Goal: Task Accomplishment & Management: Use online tool/utility

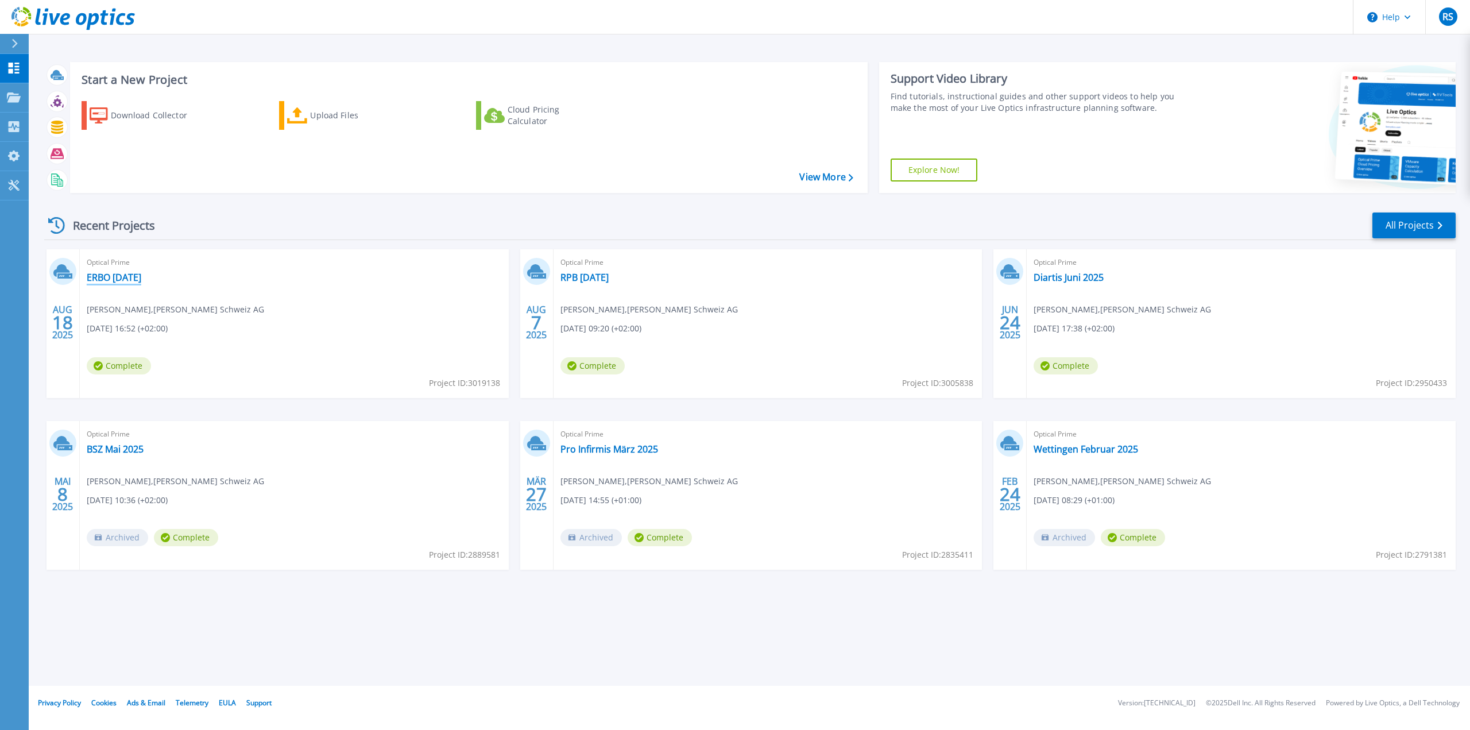
click at [140, 280] on link "ERBO [DATE]" at bounding box center [114, 277] width 55 height 11
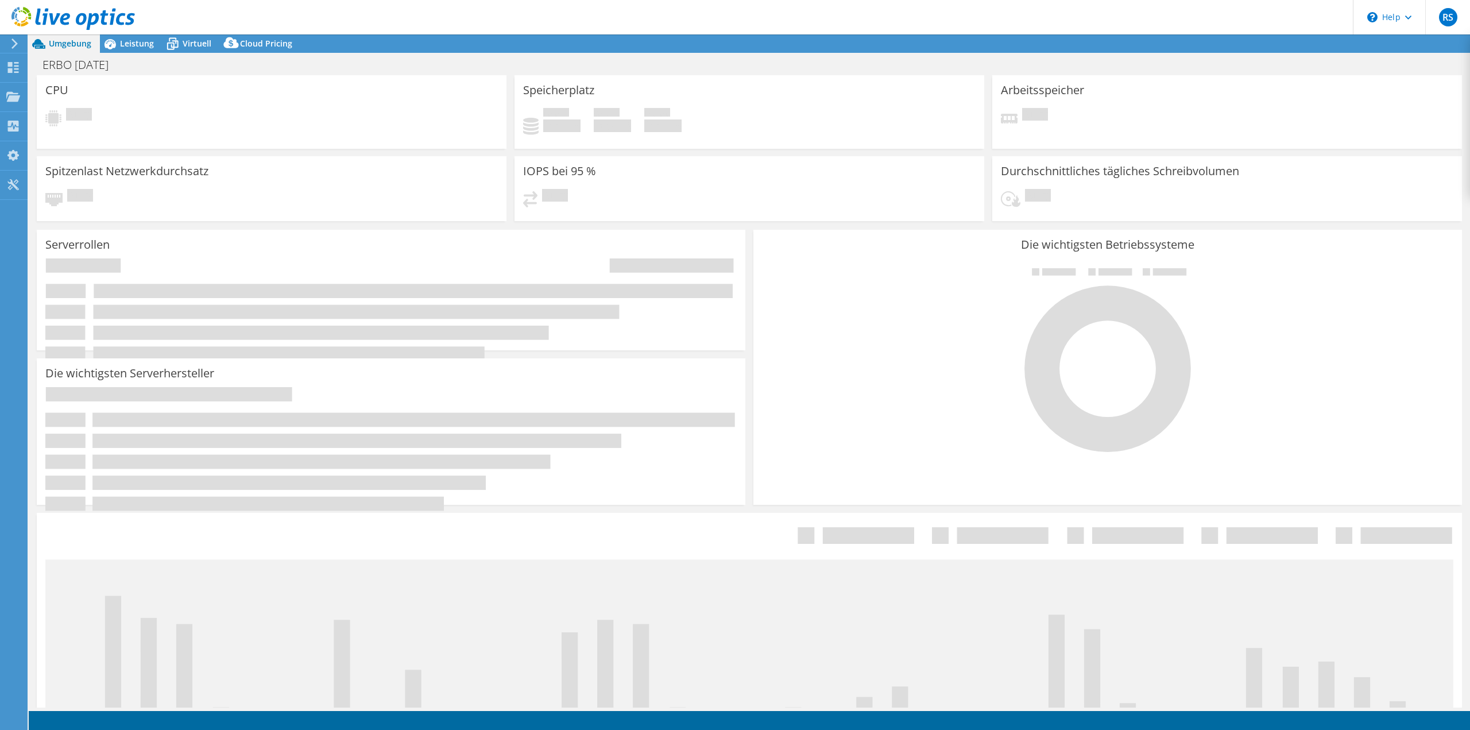
select select "USD"
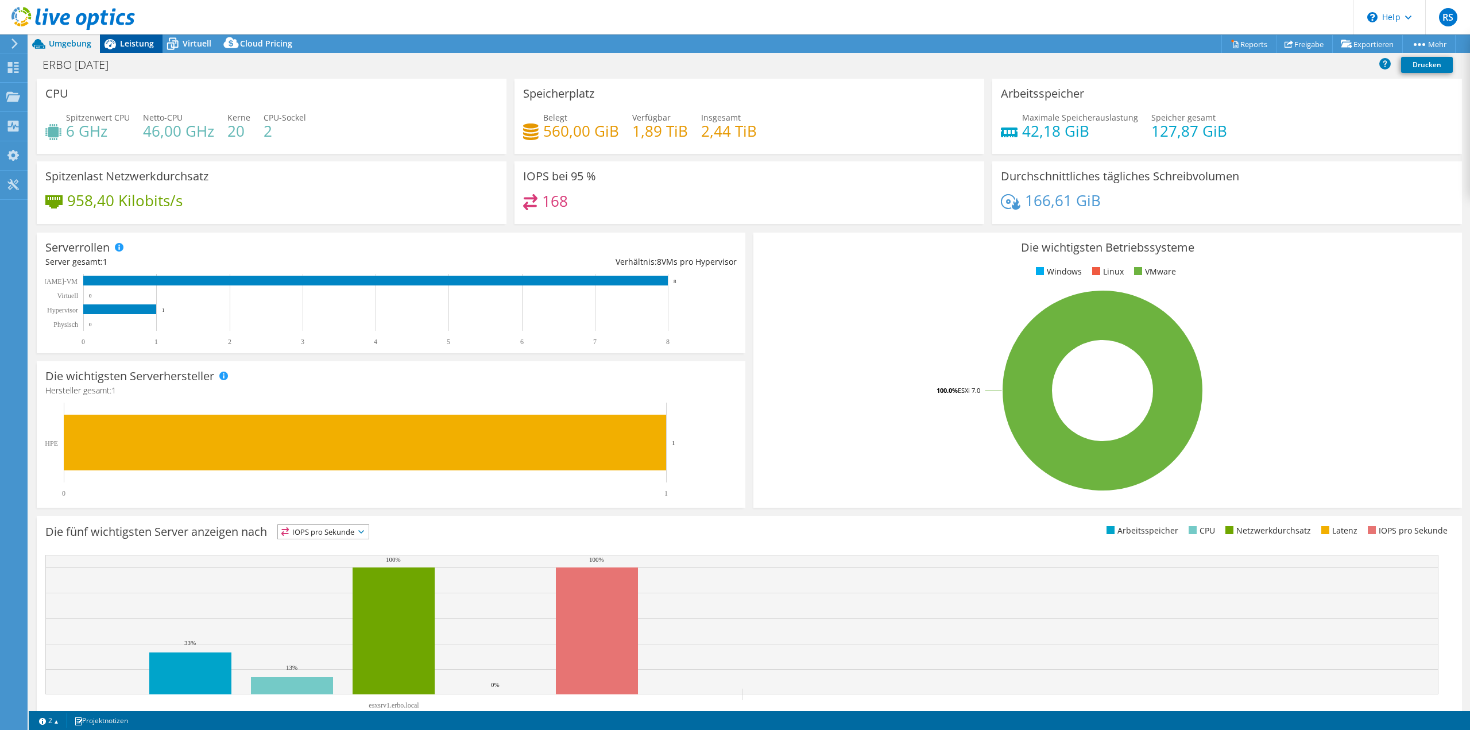
click at [131, 41] on span "Leistung" at bounding box center [137, 43] width 34 height 11
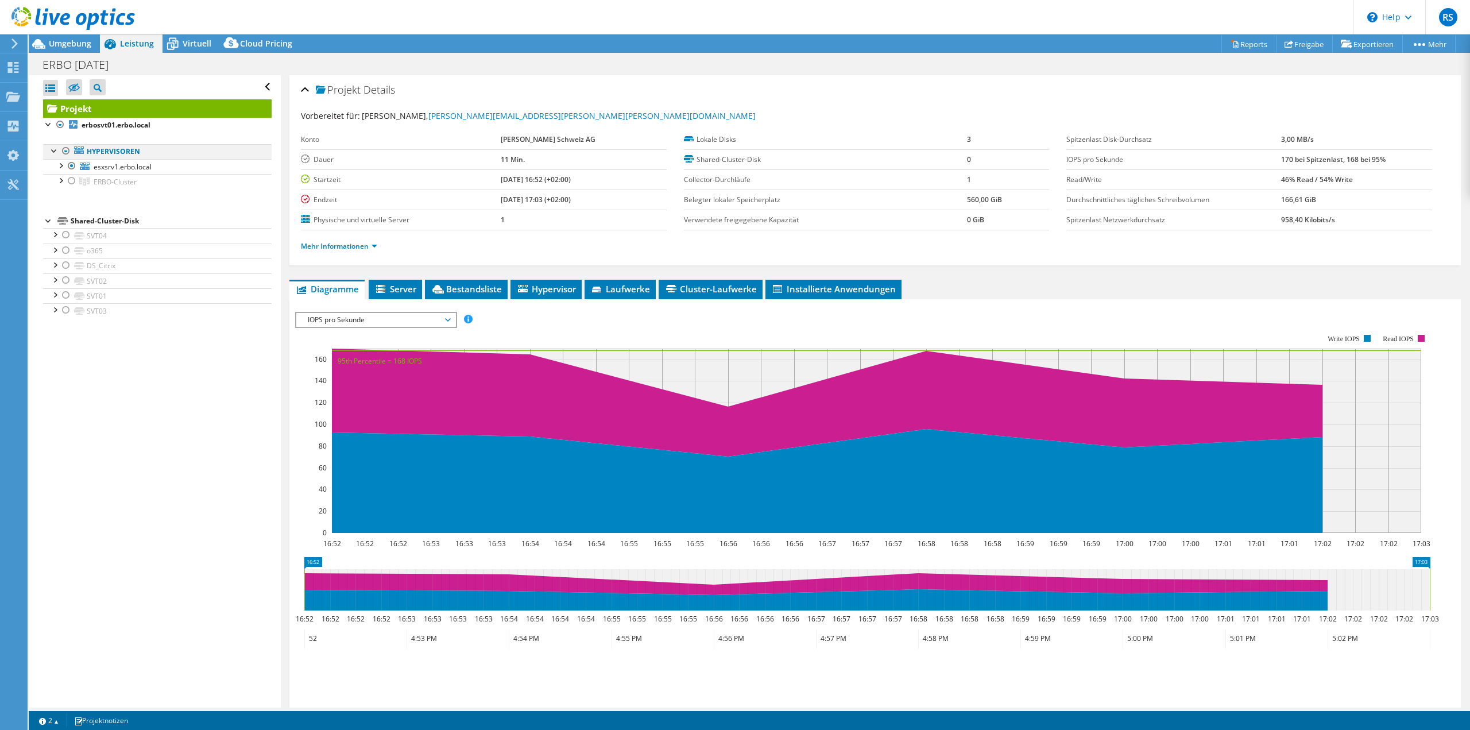
click at [64, 153] on div at bounding box center [65, 151] width 11 height 14
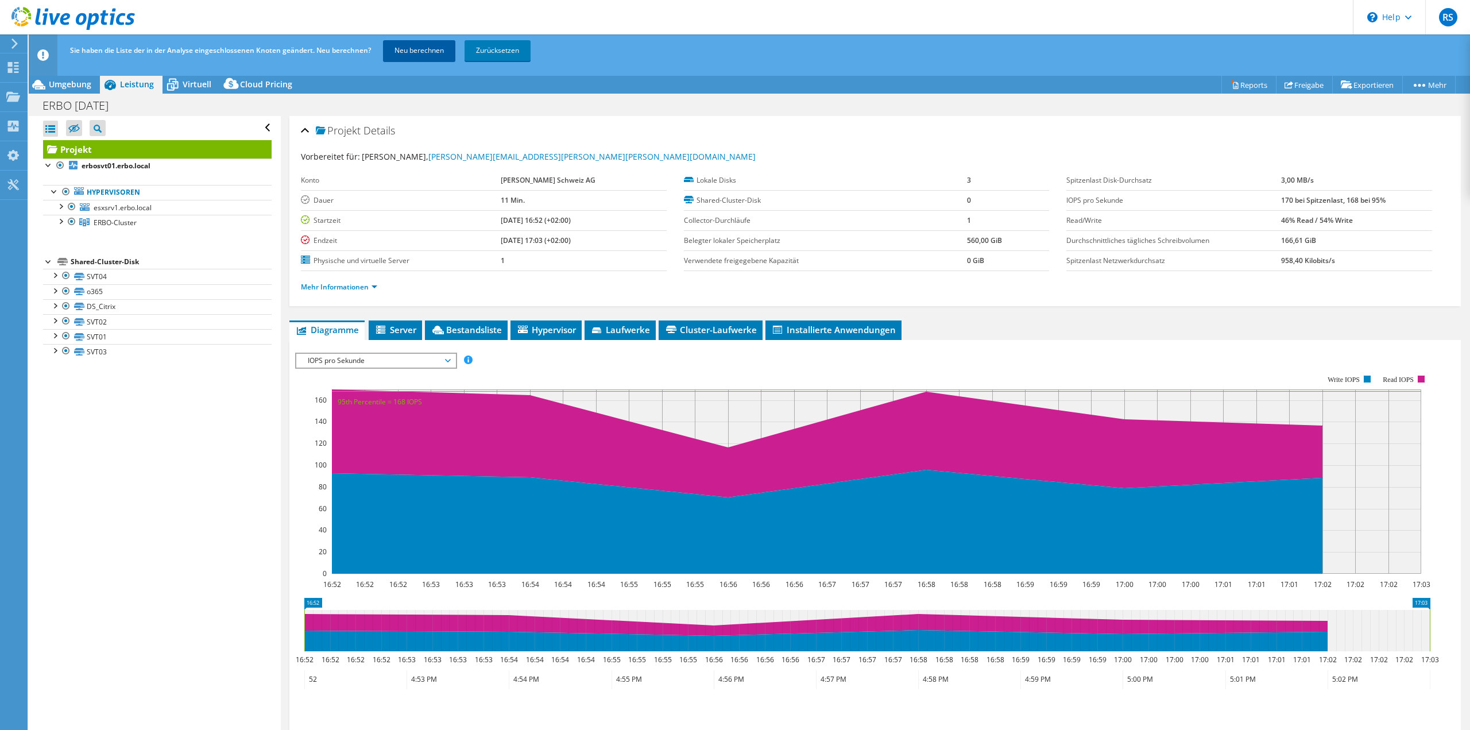
click at [420, 57] on link "Neu berechnen" at bounding box center [419, 50] width 72 height 21
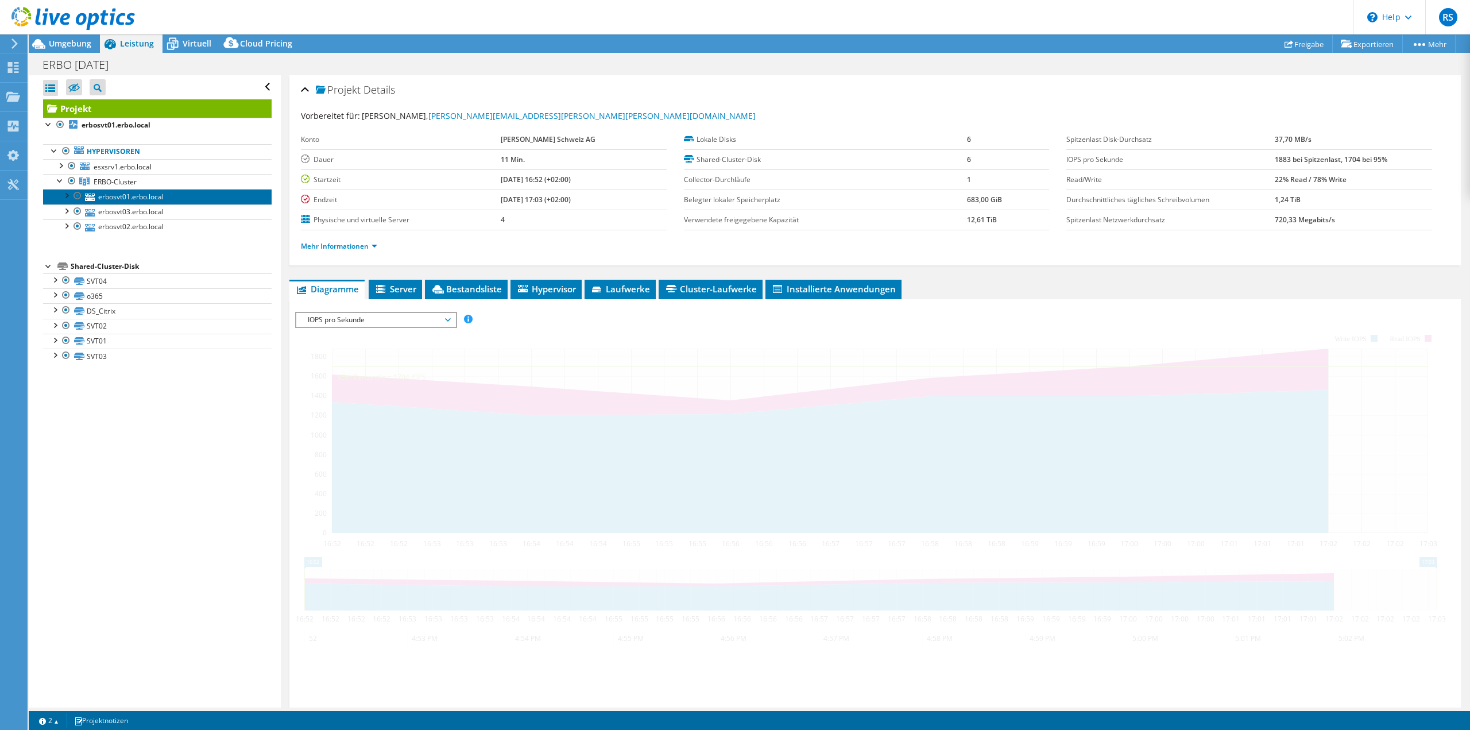
click at [118, 196] on link "erbosvt01.erbo.local" at bounding box center [157, 196] width 229 height 15
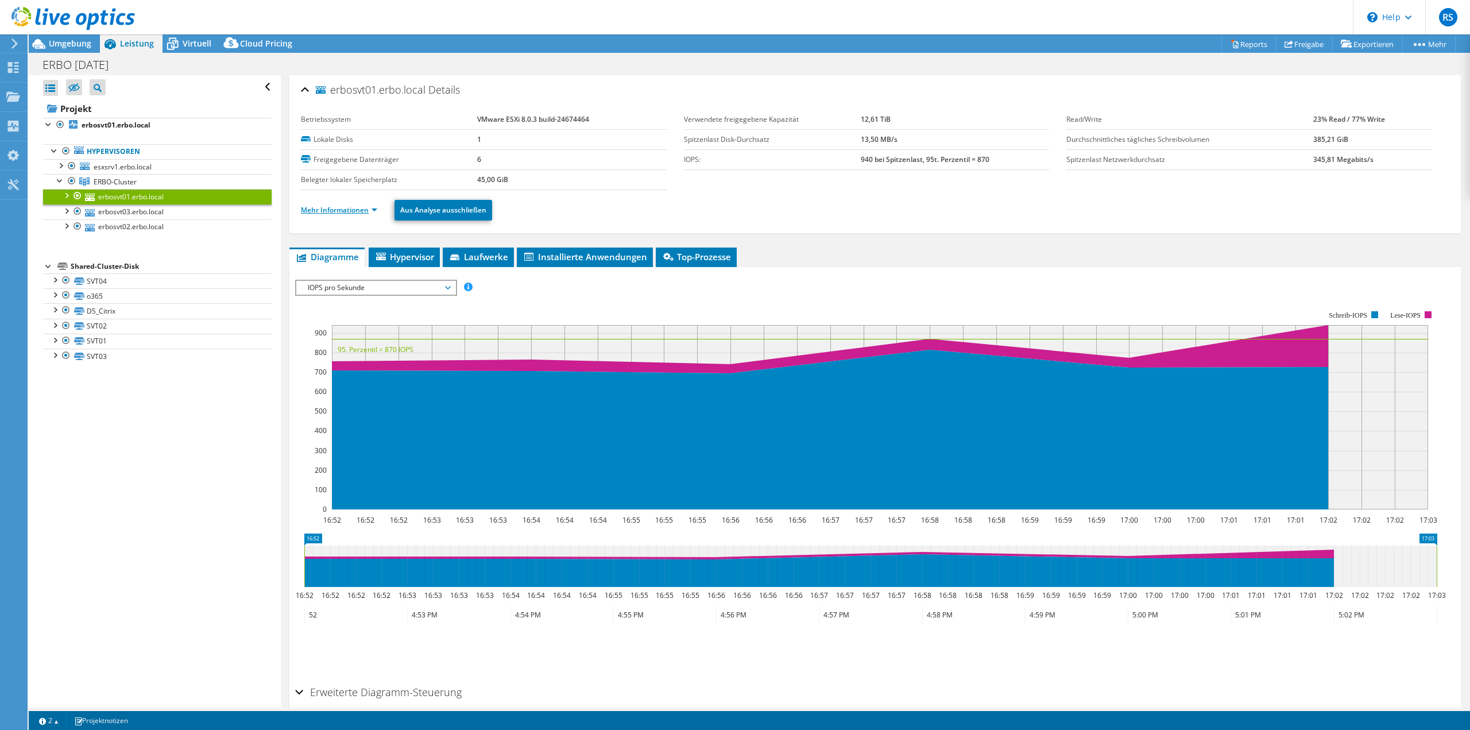
click at [350, 213] on link "Mehr Informationen" at bounding box center [339, 210] width 76 height 10
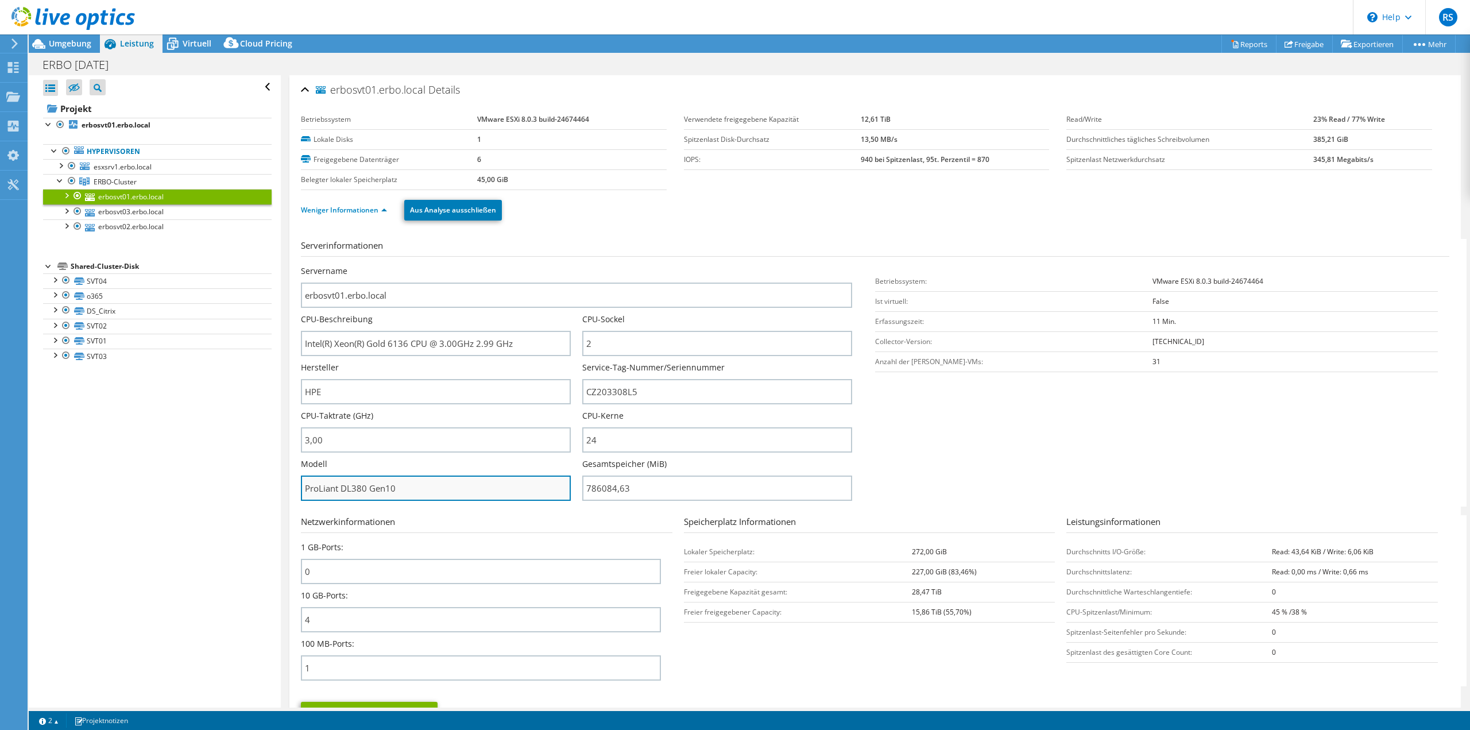
click at [396, 488] on input "ProLiant DL380 Gen10" at bounding box center [436, 487] width 270 height 25
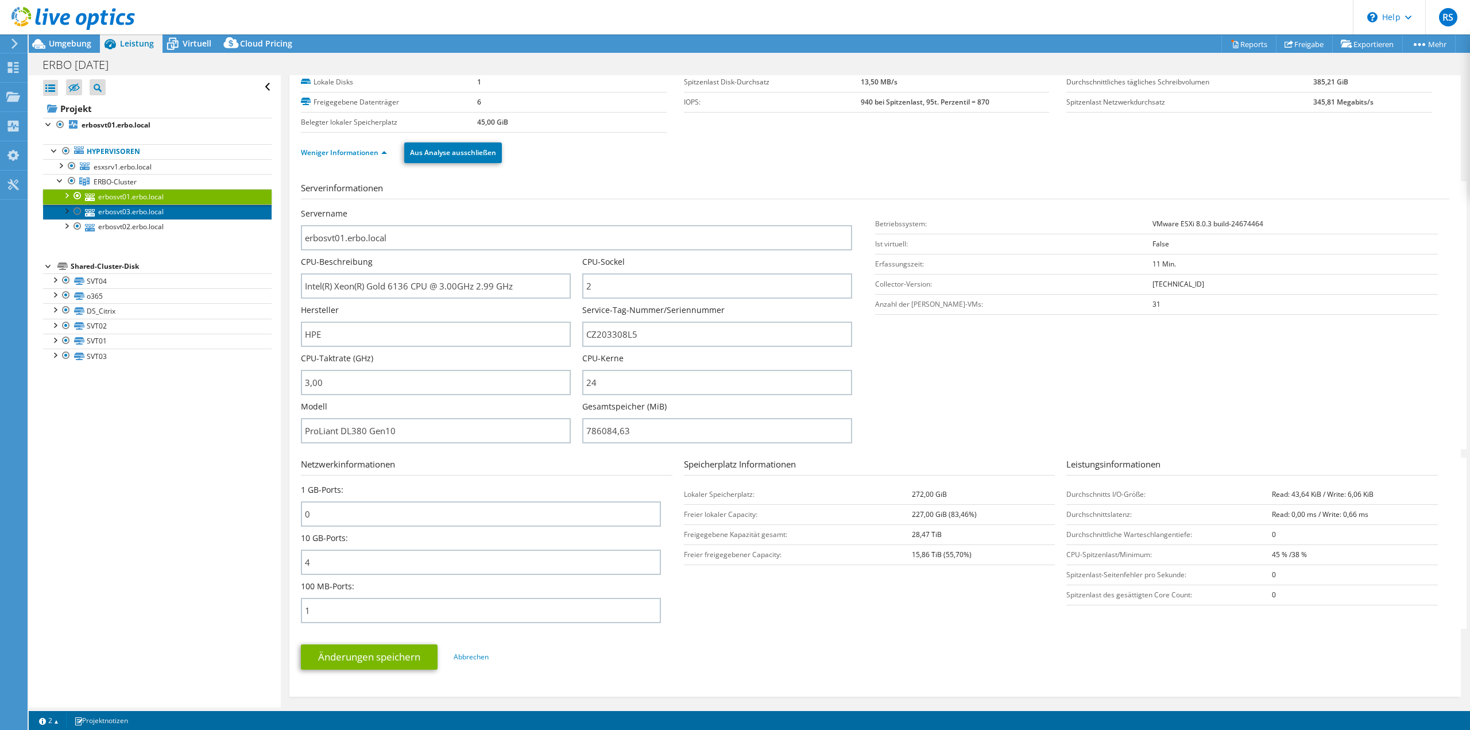
click at [134, 212] on link "erbosvt03.erbo.local" at bounding box center [157, 211] width 229 height 15
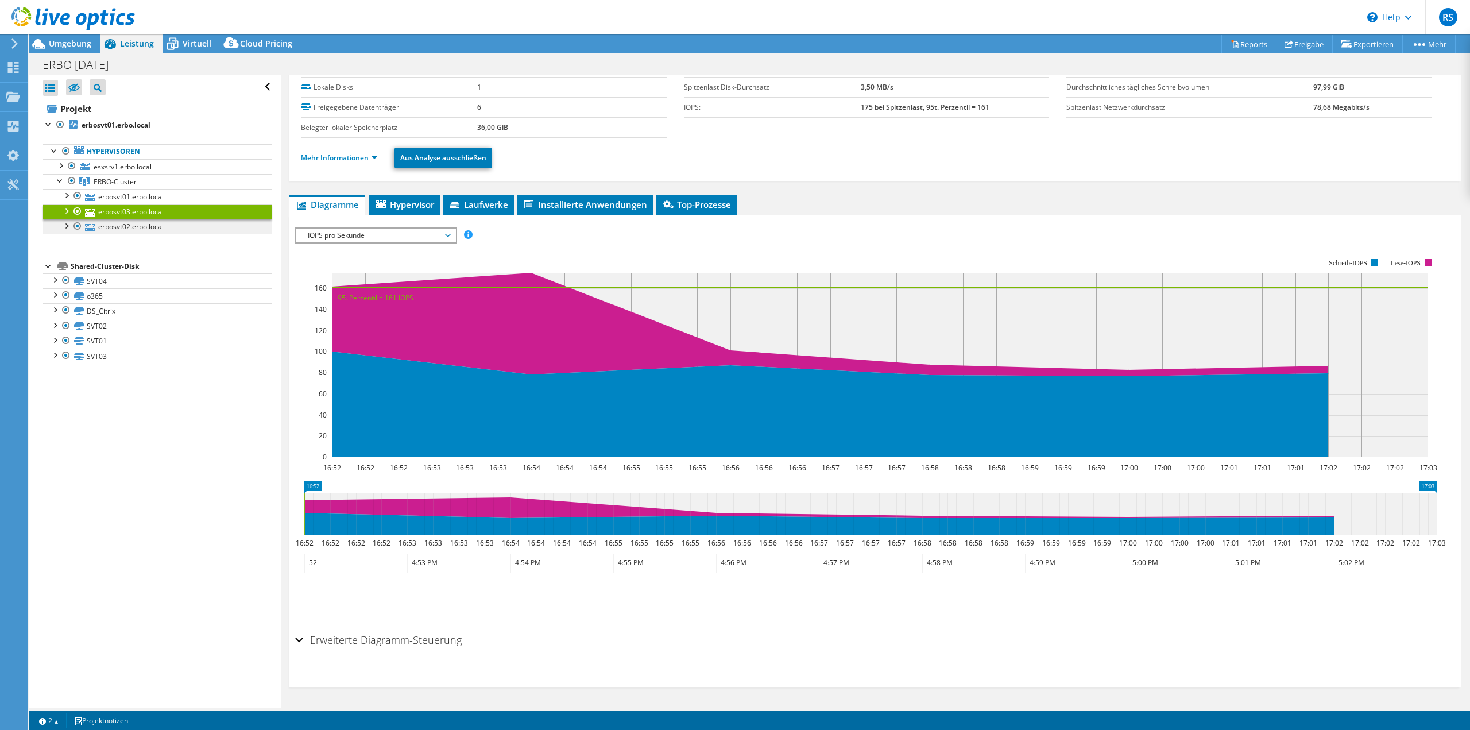
scroll to position [52, 0]
click at [343, 156] on link "Mehr Informationen" at bounding box center [339, 158] width 76 height 10
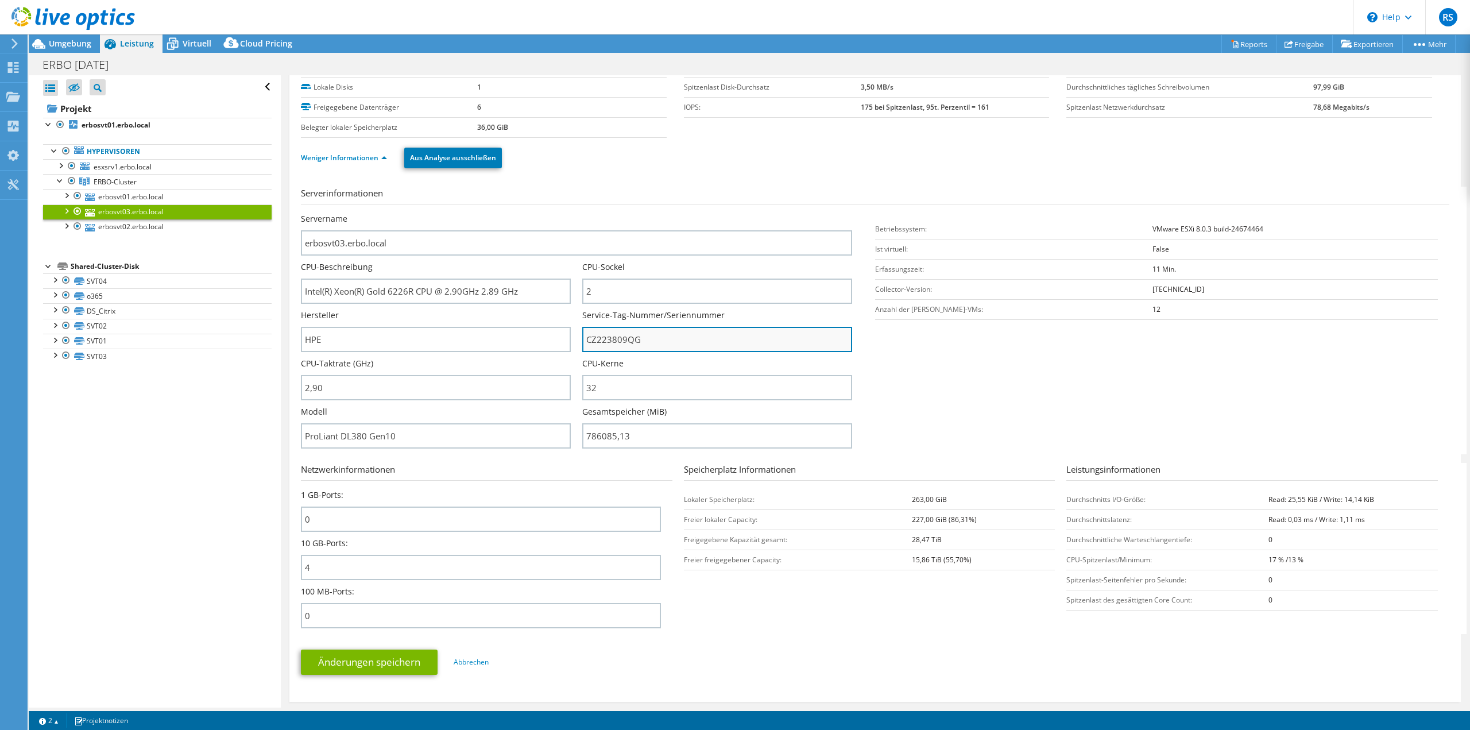
click at [610, 343] on input "CZ223809QG" at bounding box center [717, 339] width 270 height 25
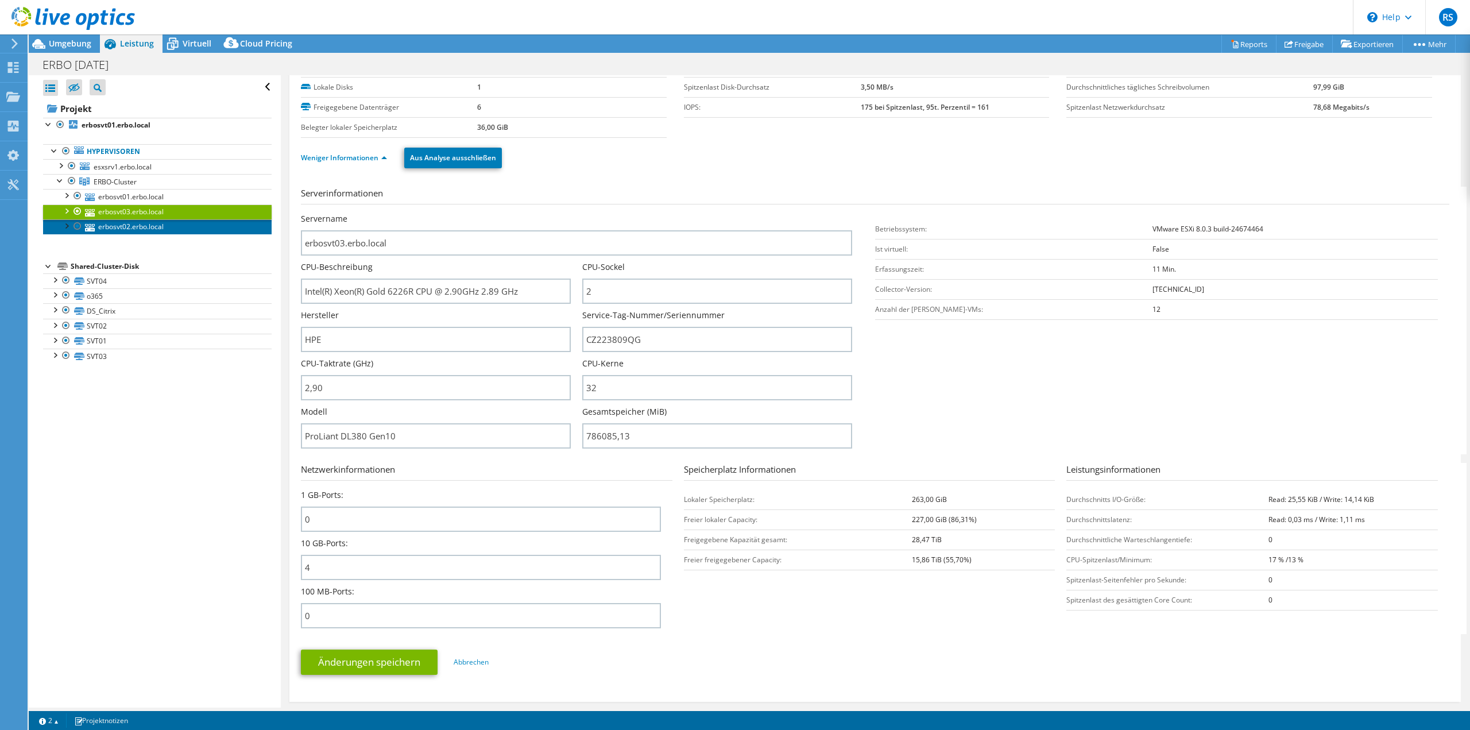
drag, startPoint x: 137, startPoint y: 227, endPoint x: 203, endPoint y: 260, distance: 73.7
click at [137, 227] on link "erbosvt02.erbo.local" at bounding box center [157, 226] width 229 height 15
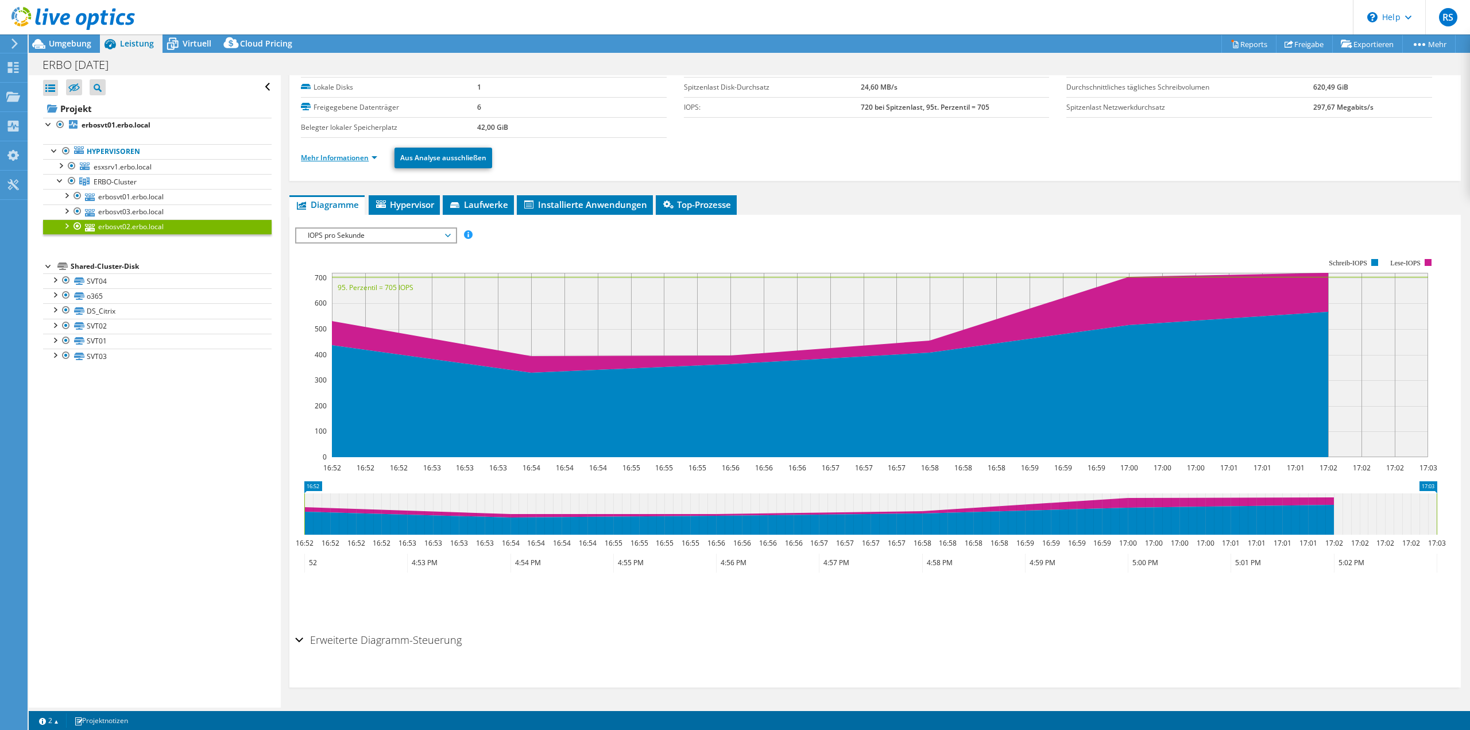
click at [338, 160] on link "Mehr Informationen" at bounding box center [339, 158] width 76 height 10
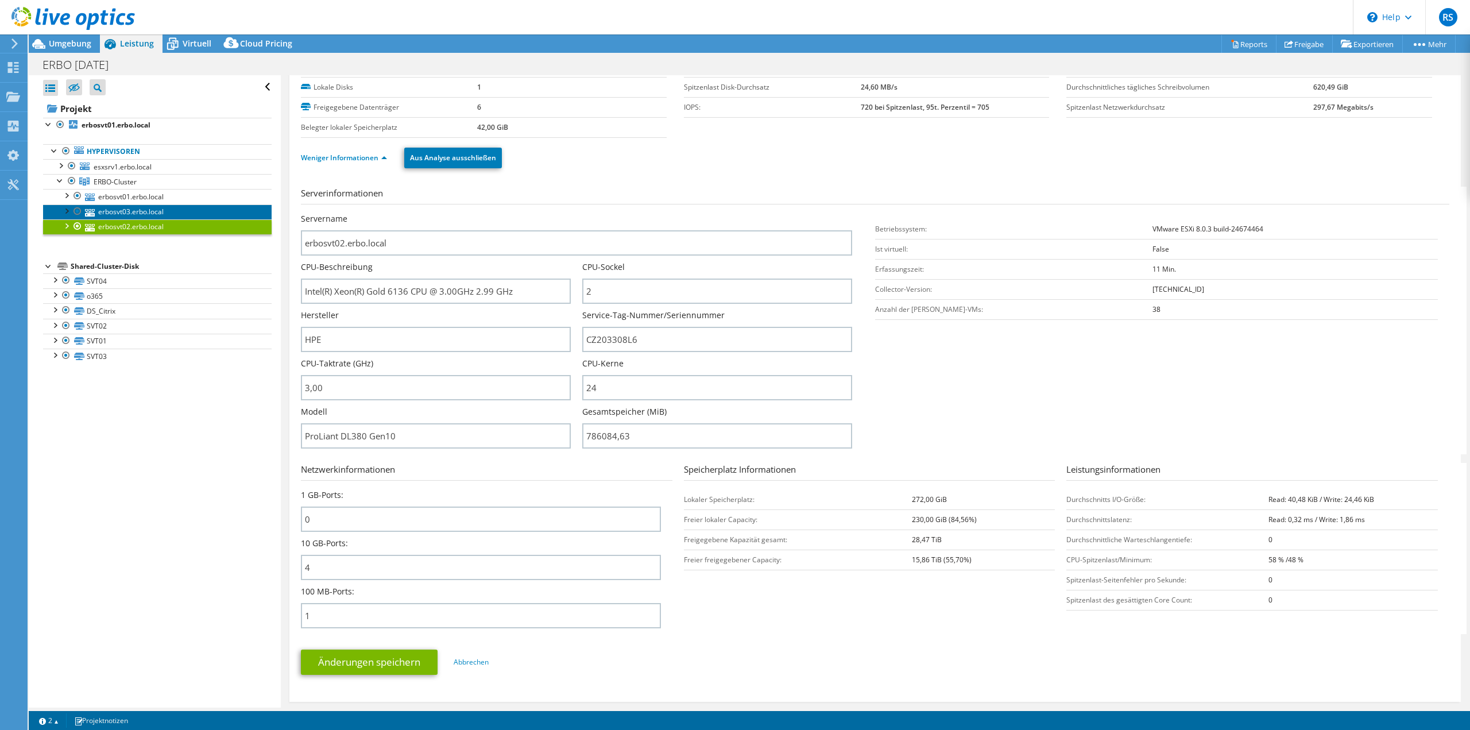
drag, startPoint x: 126, startPoint y: 210, endPoint x: 176, endPoint y: 236, distance: 56.2
click at [126, 210] on link "erbosvt03.erbo.local" at bounding box center [157, 211] width 229 height 15
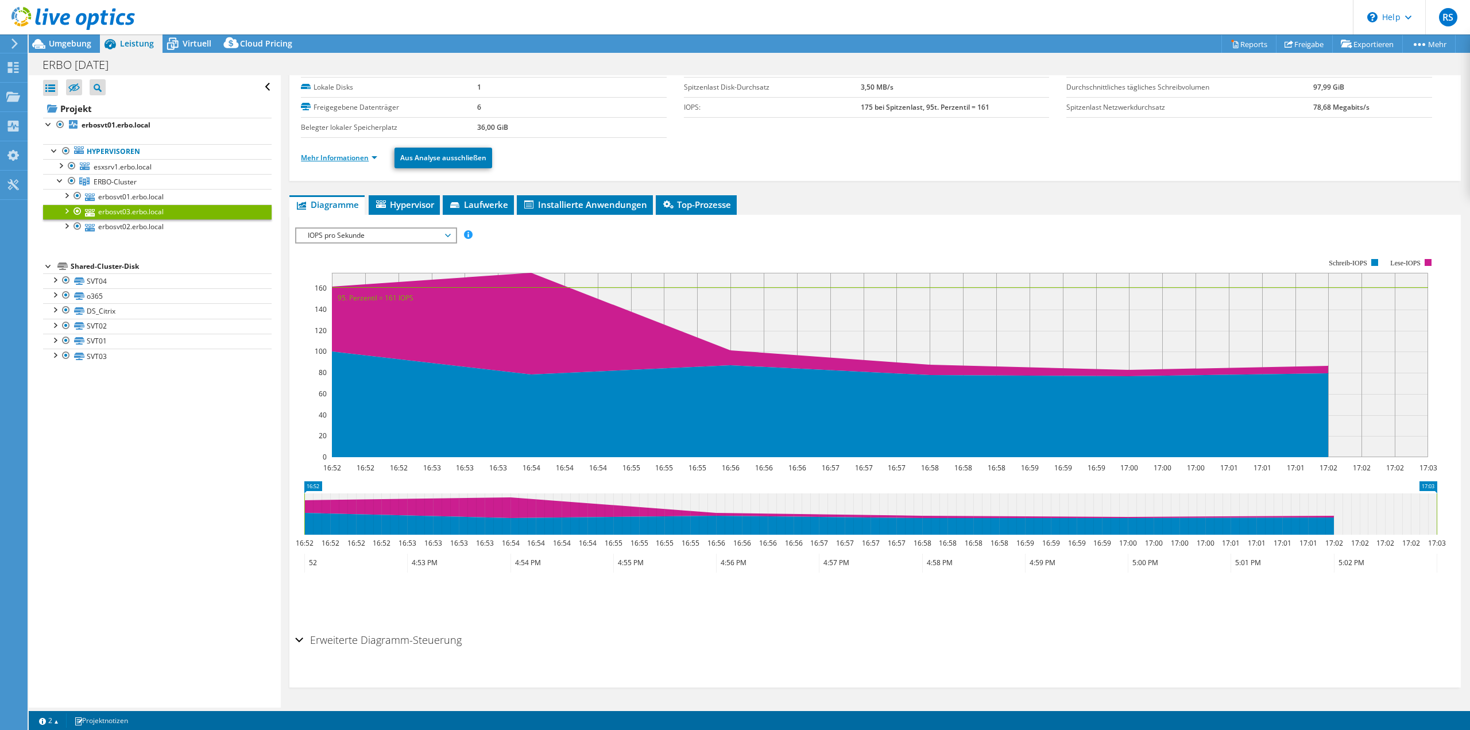
click at [358, 156] on link "Mehr Informationen" at bounding box center [339, 158] width 76 height 10
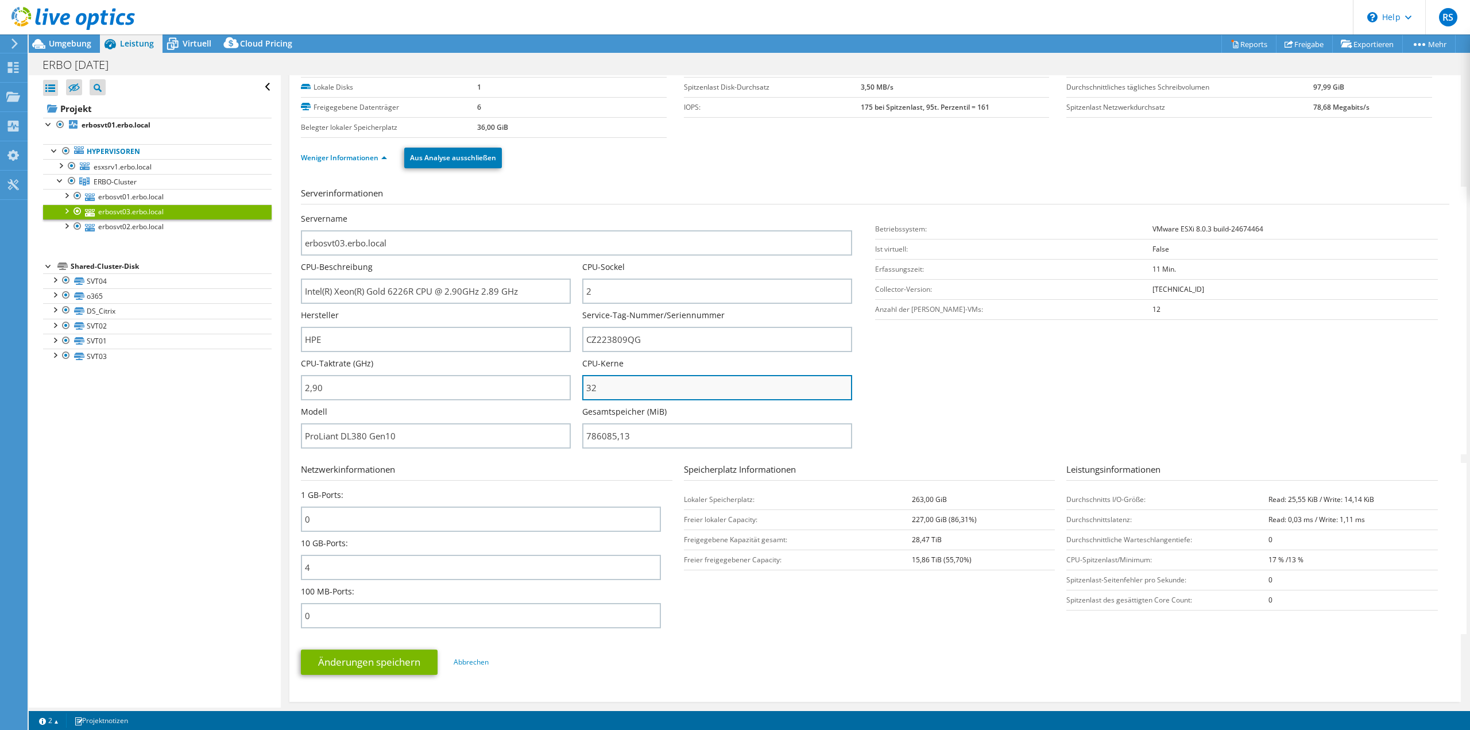
click at [609, 390] on input "32" at bounding box center [717, 387] width 270 height 25
click at [183, 42] on span "Virtuell" at bounding box center [197, 43] width 29 height 11
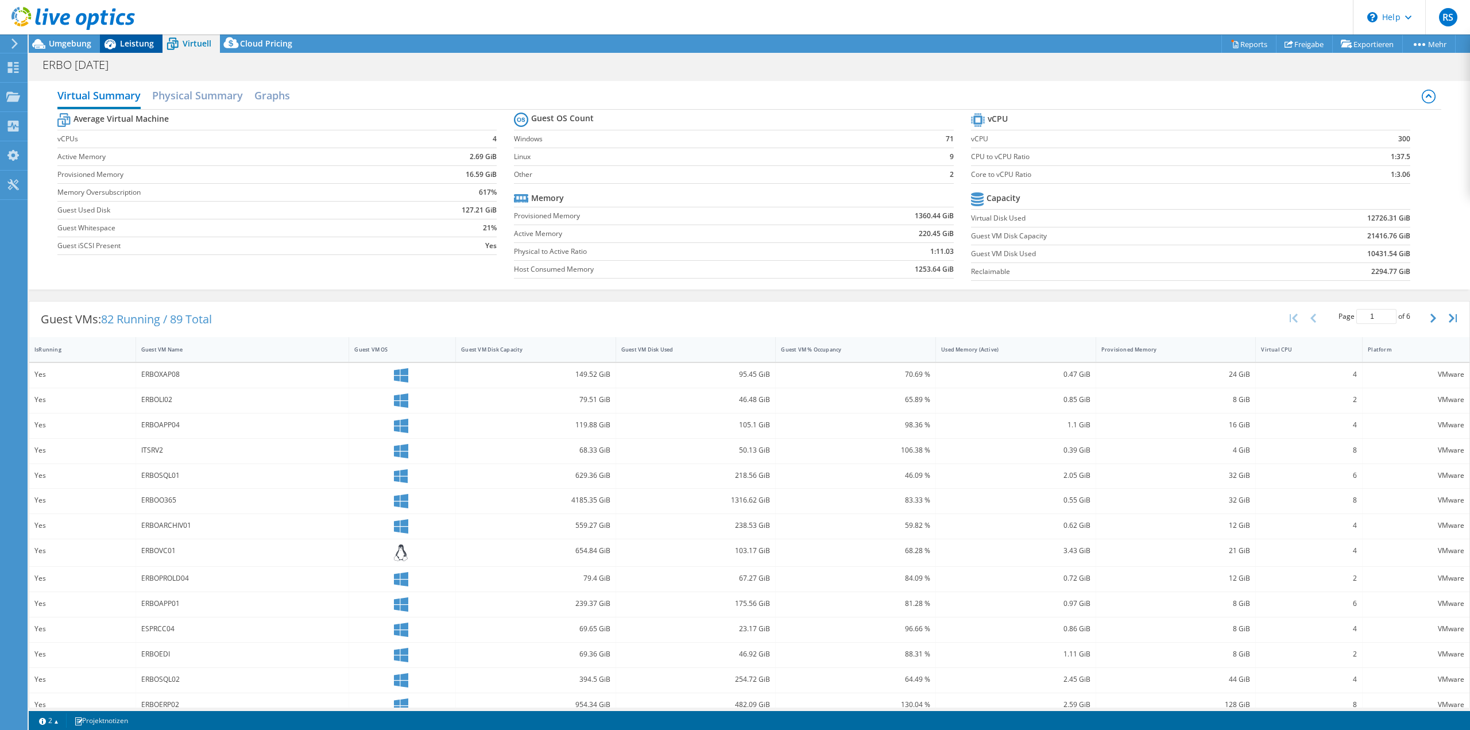
click at [127, 45] on span "Leistung" at bounding box center [137, 43] width 34 height 11
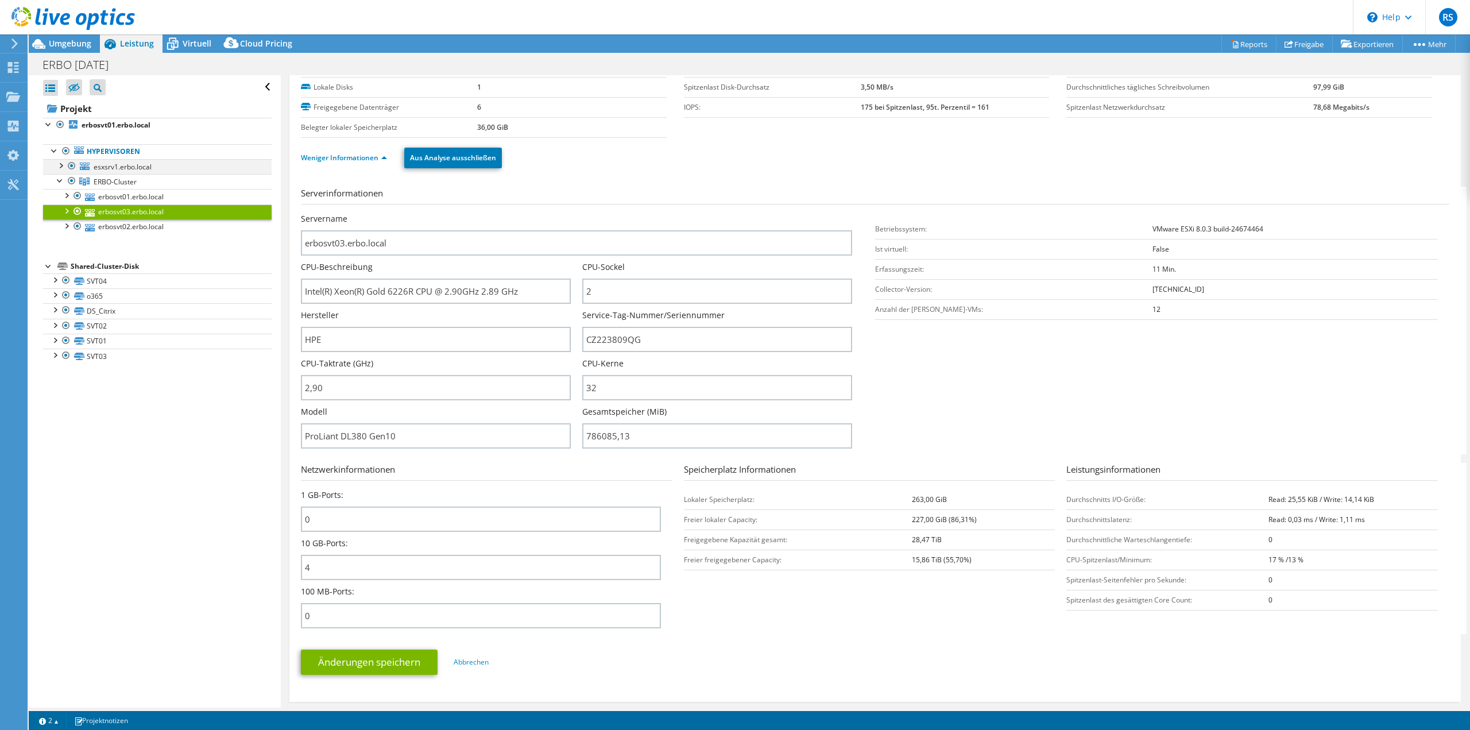
click at [74, 167] on div at bounding box center [71, 166] width 11 height 14
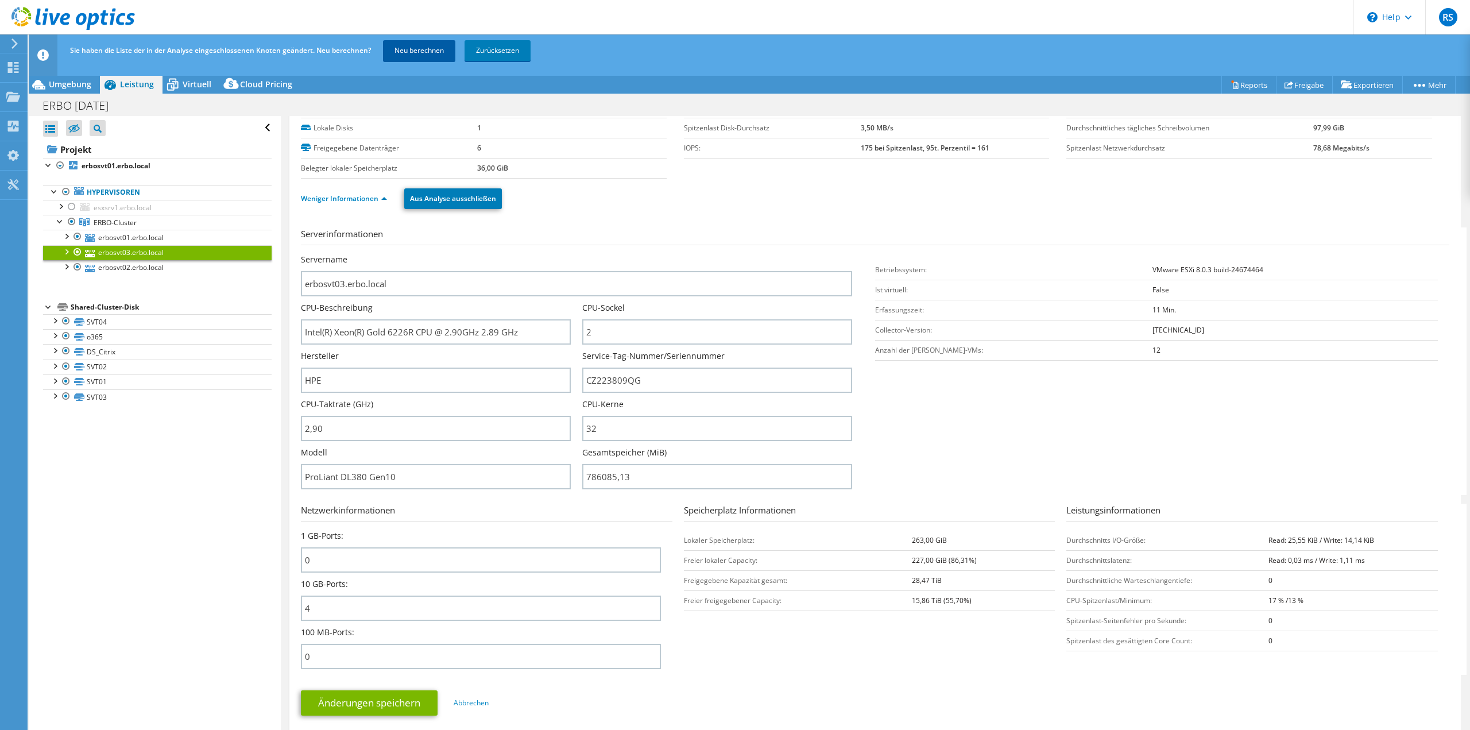
click at [405, 44] on link "Neu berechnen" at bounding box center [419, 50] width 72 height 21
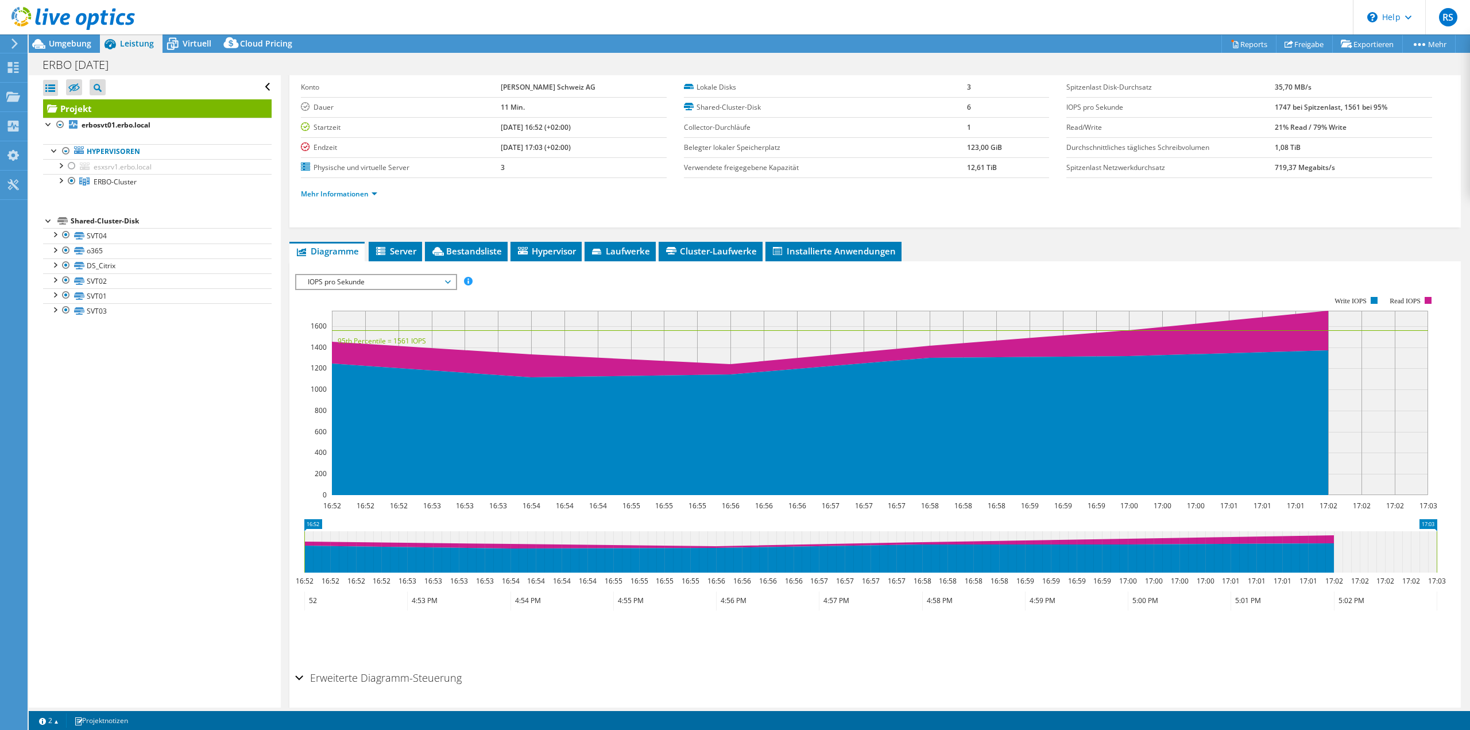
click at [396, 282] on span "IOPS pro Sekunde" at bounding box center [376, 282] width 148 height 14
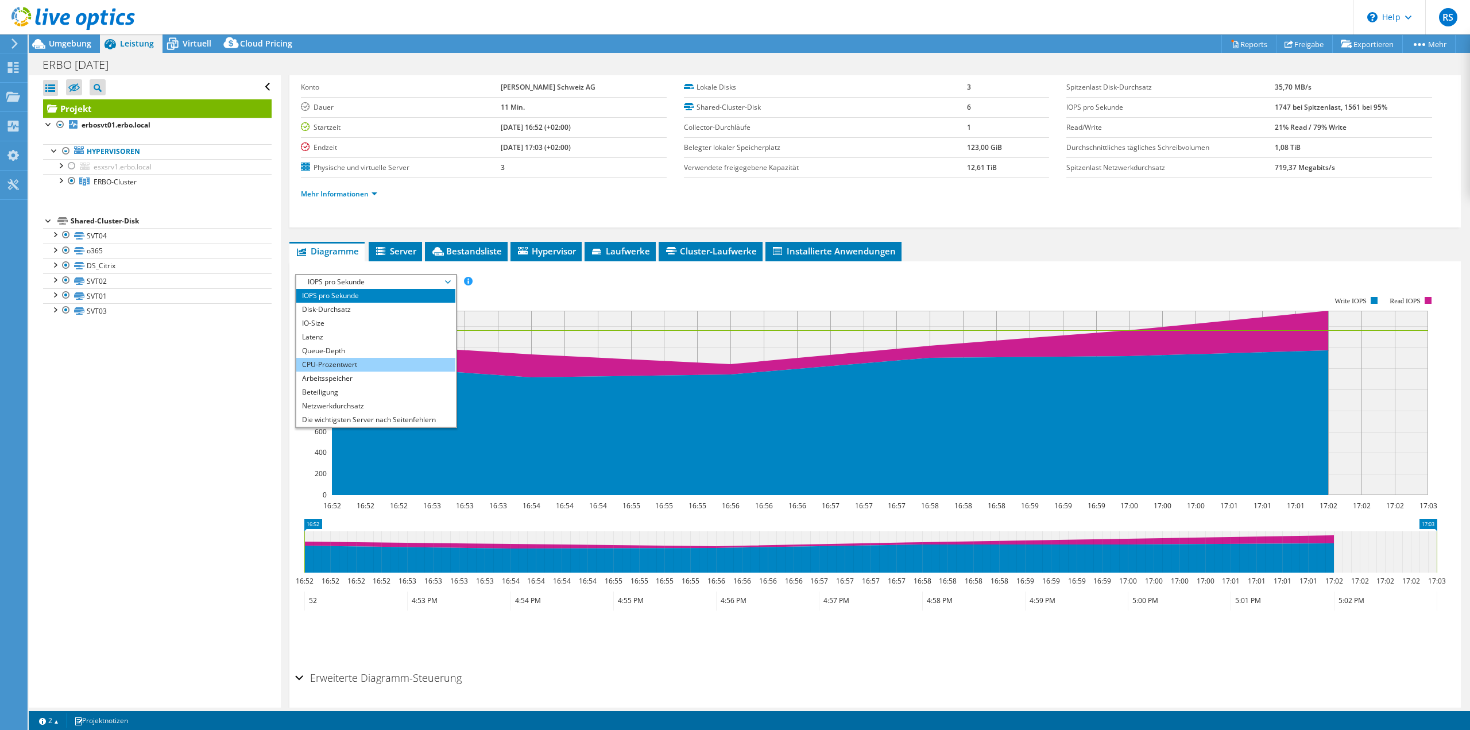
click at [362, 364] on li "CPU-Prozentwert" at bounding box center [375, 365] width 159 height 14
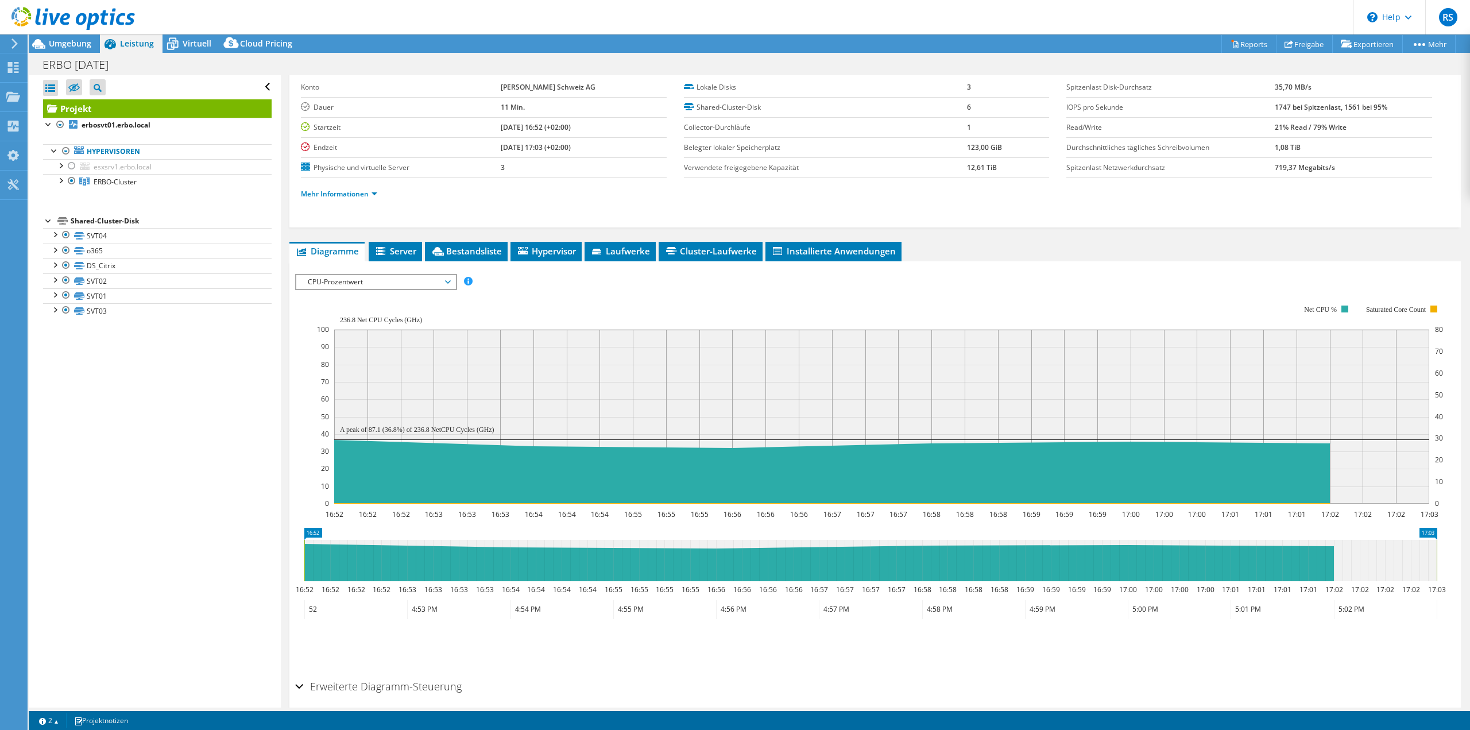
click at [451, 282] on icon at bounding box center [448, 281] width 6 height 3
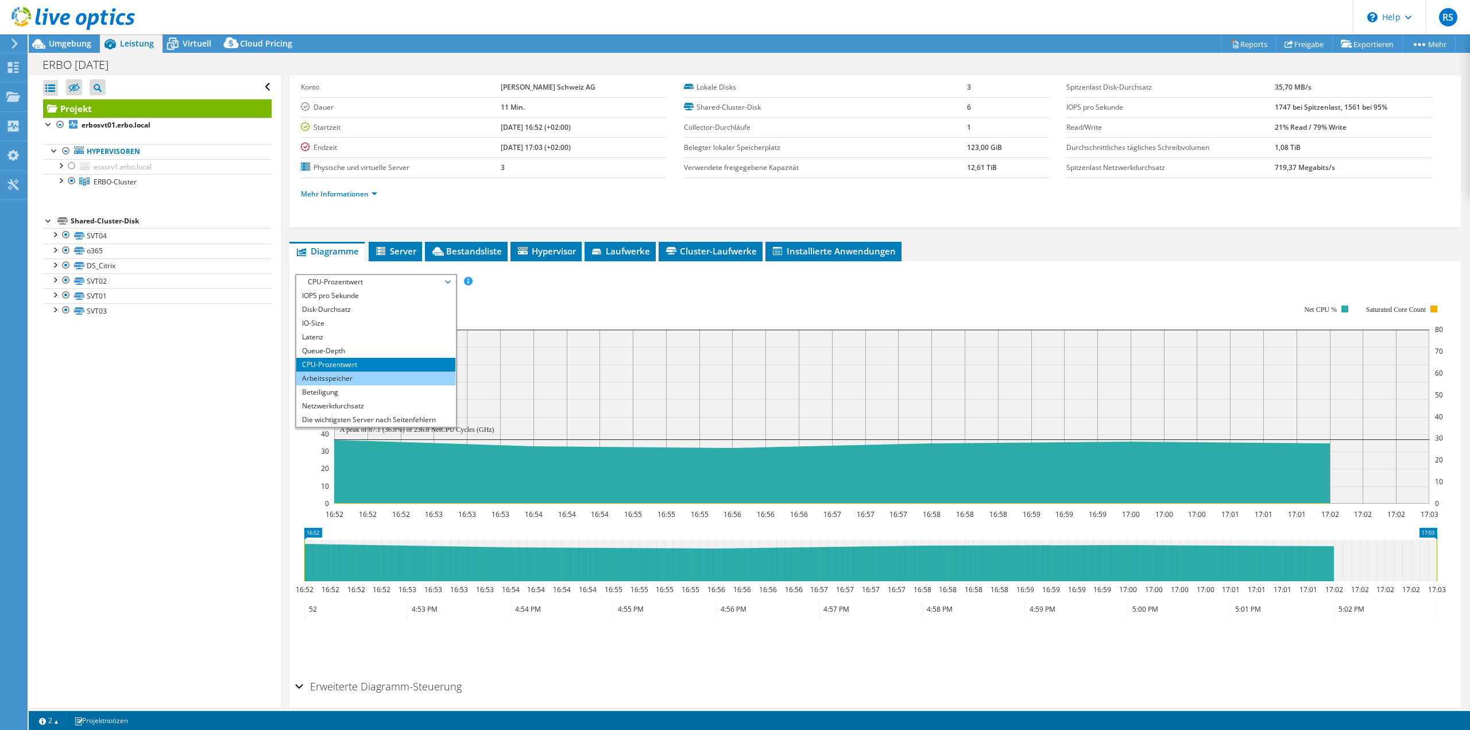
click at [350, 373] on li "Arbeitsspeicher" at bounding box center [375, 378] width 159 height 14
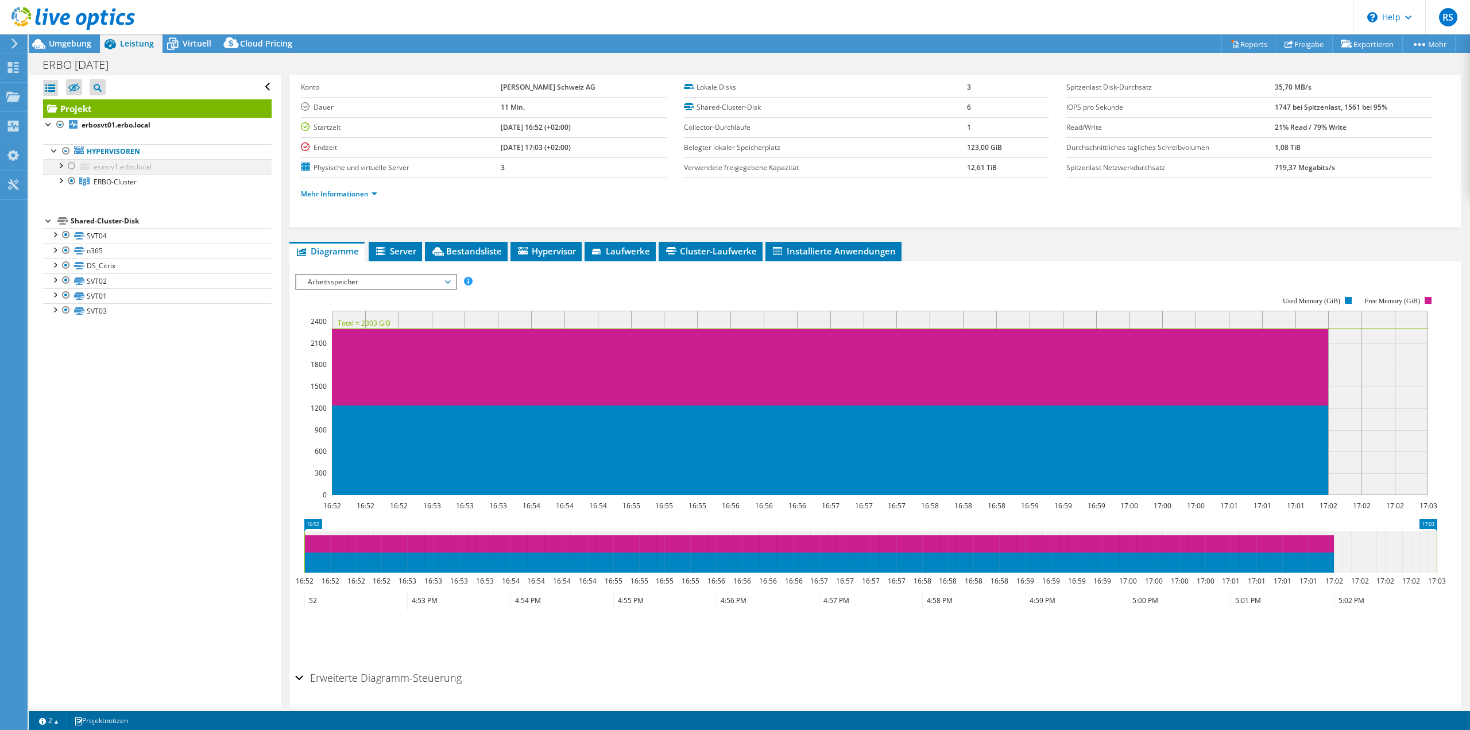
click at [72, 166] on div at bounding box center [71, 166] width 11 height 14
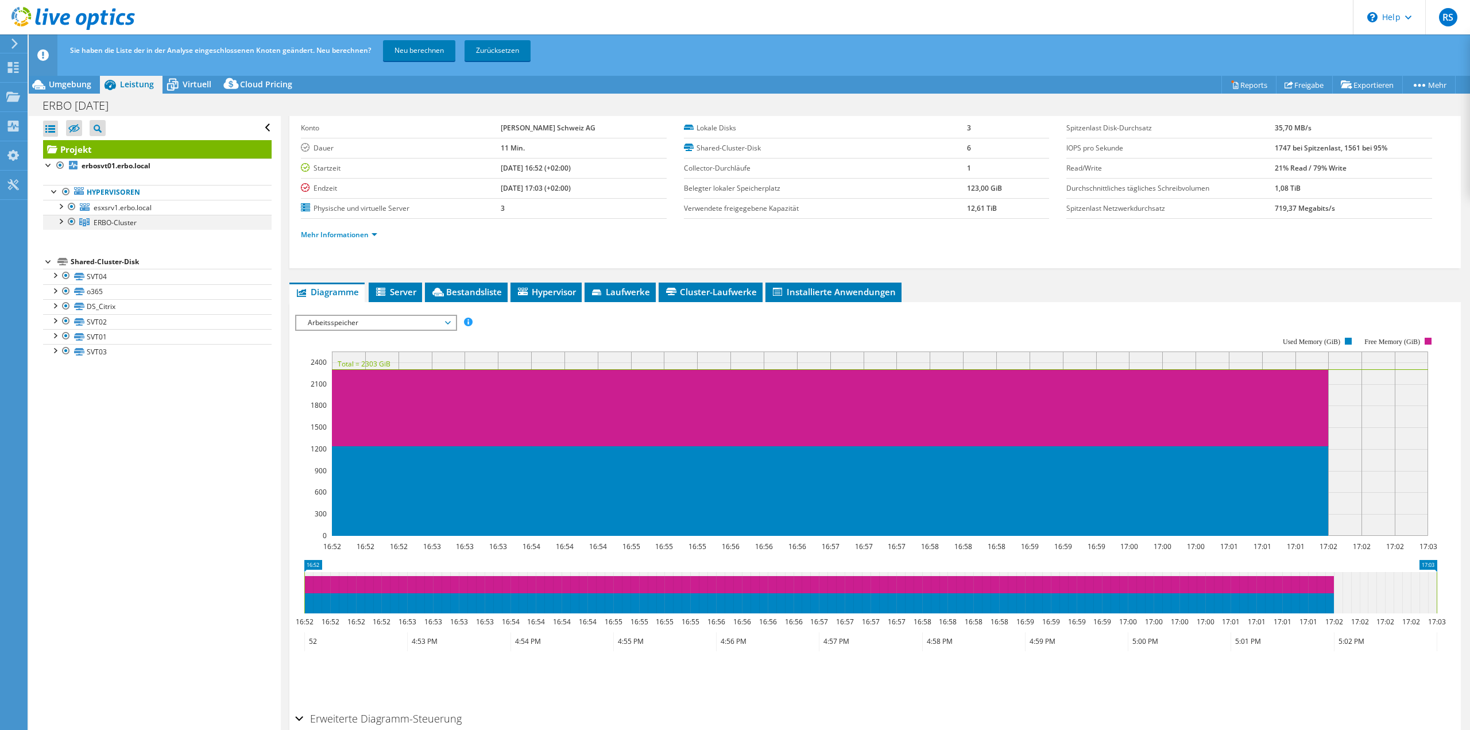
click at [71, 220] on div at bounding box center [71, 222] width 11 height 14
click at [419, 48] on link "Neu berechnen" at bounding box center [419, 50] width 72 height 21
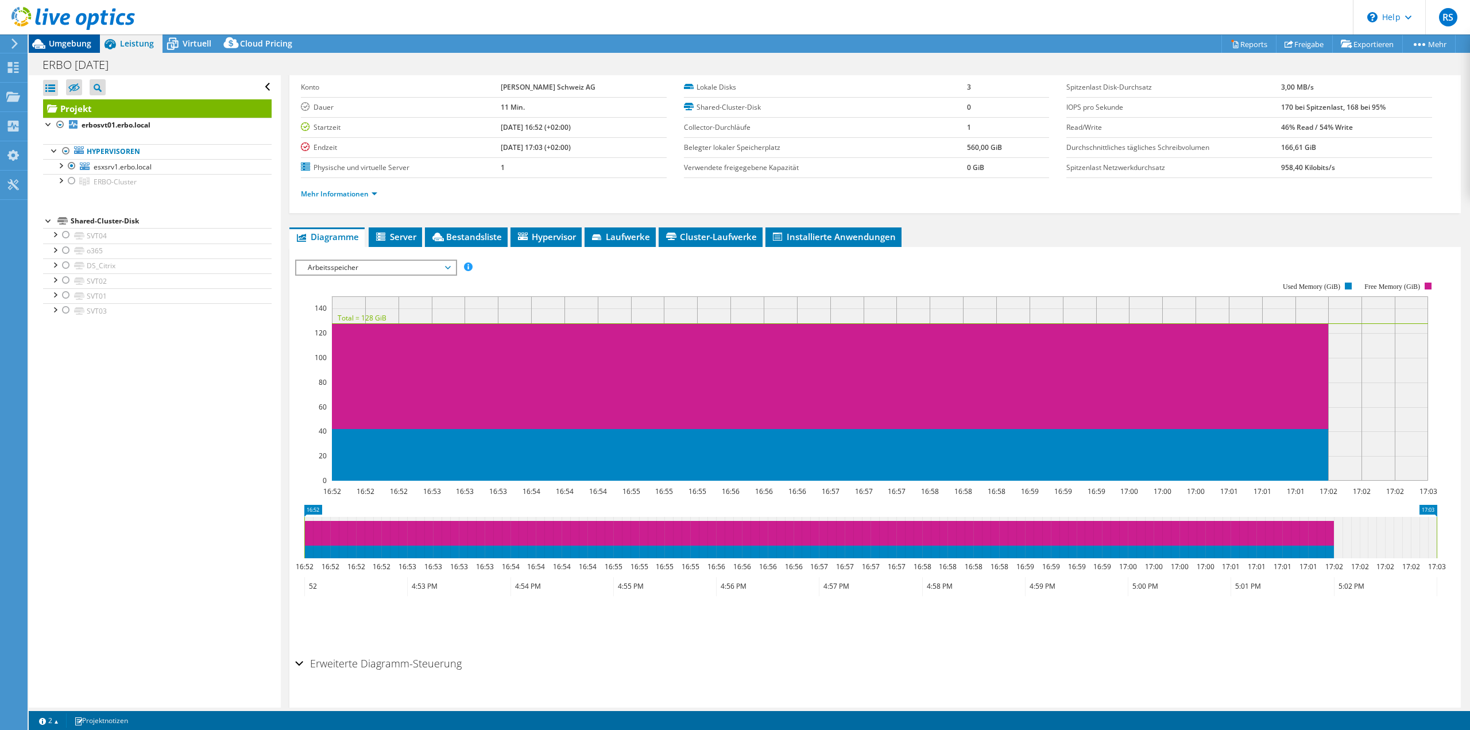
click at [77, 47] on span "Umgebung" at bounding box center [70, 43] width 42 height 11
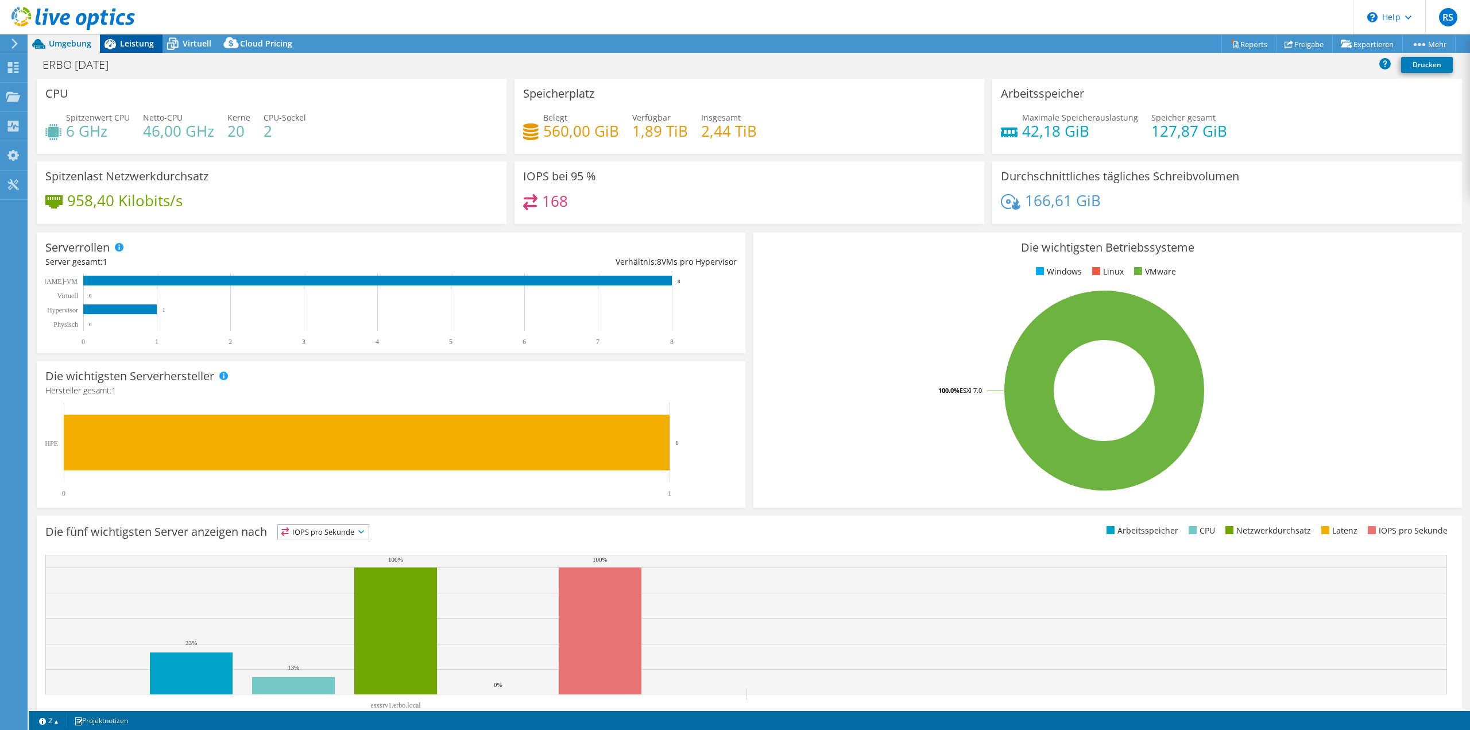
click at [139, 50] on div "Leistung" at bounding box center [131, 43] width 63 height 18
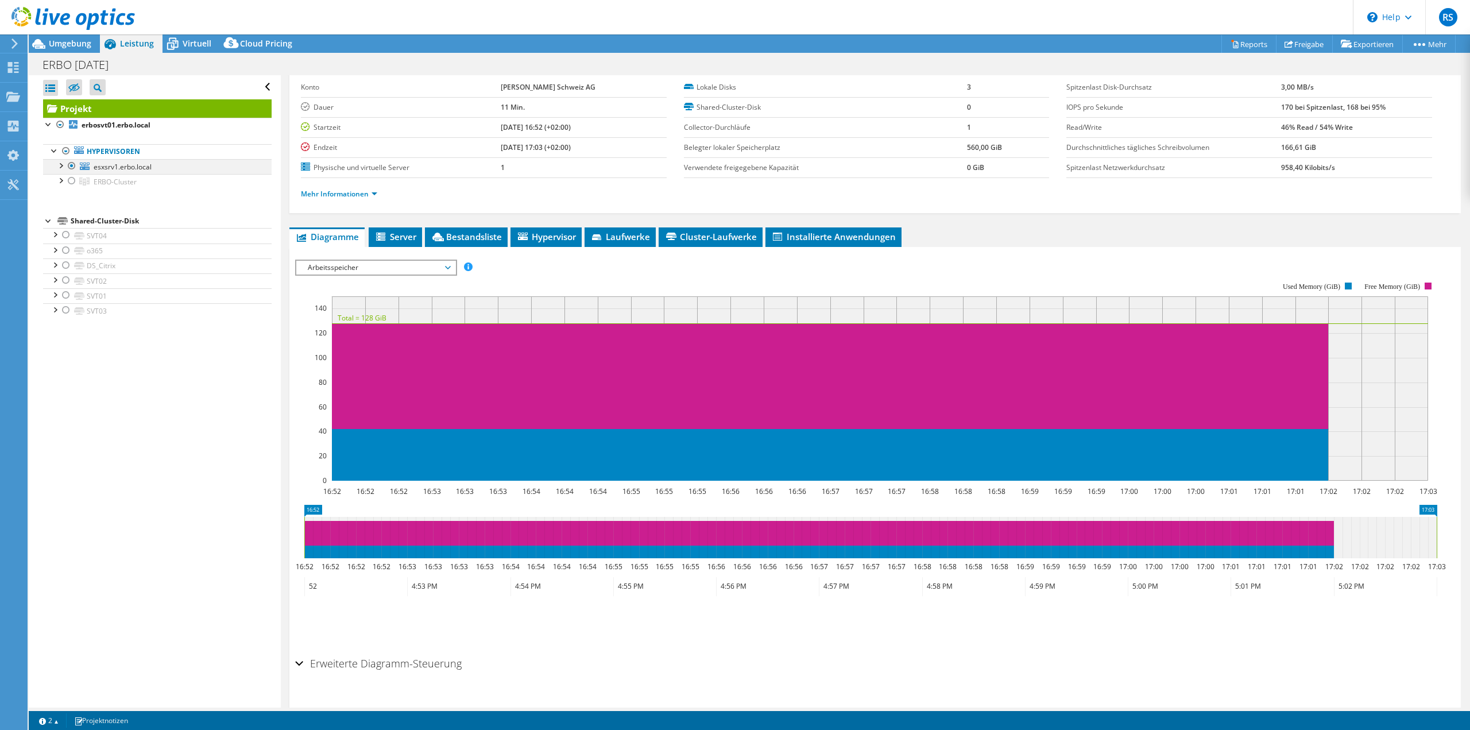
click at [64, 168] on div at bounding box center [60, 164] width 11 height 11
click at [447, 268] on span "Arbeitsspeicher" at bounding box center [376, 268] width 148 height 14
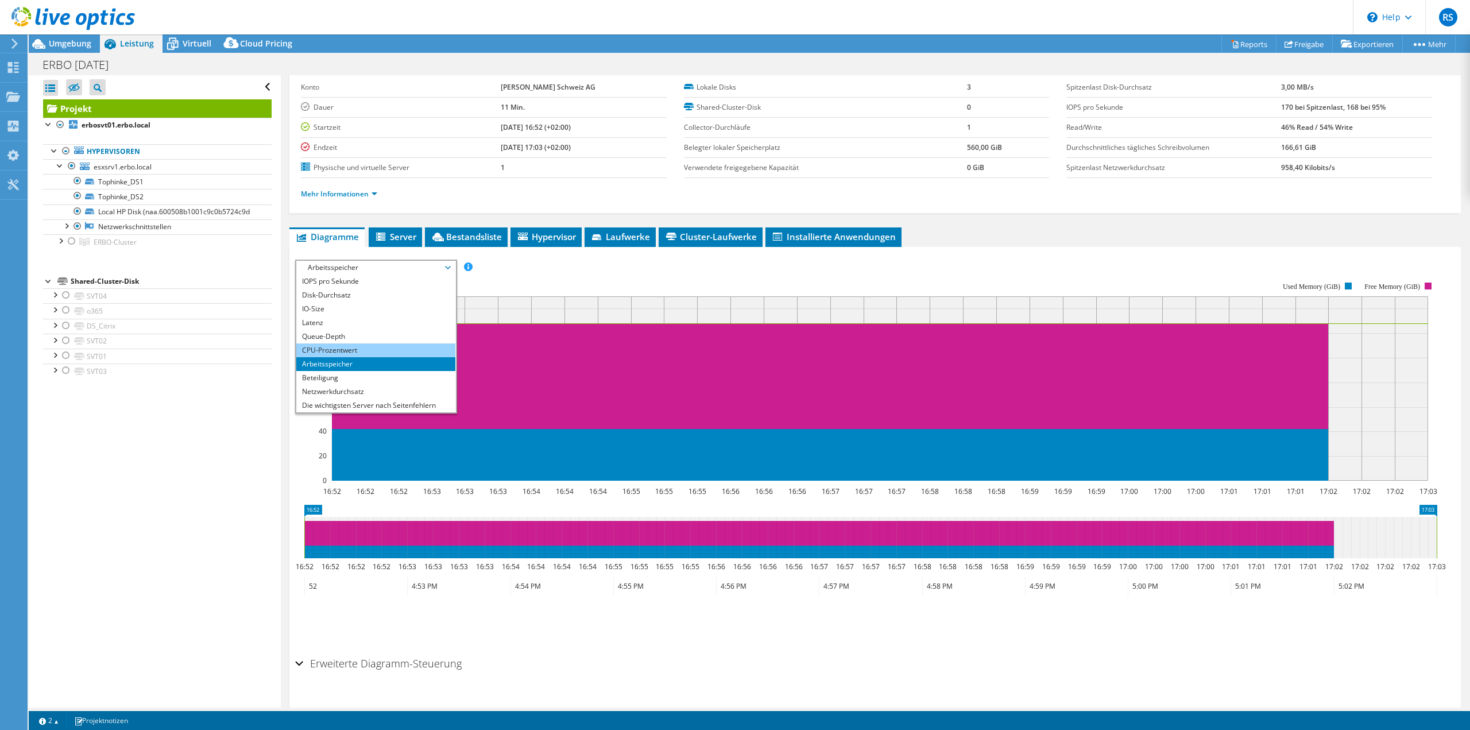
click at [346, 348] on li "CPU-Prozentwert" at bounding box center [375, 350] width 159 height 14
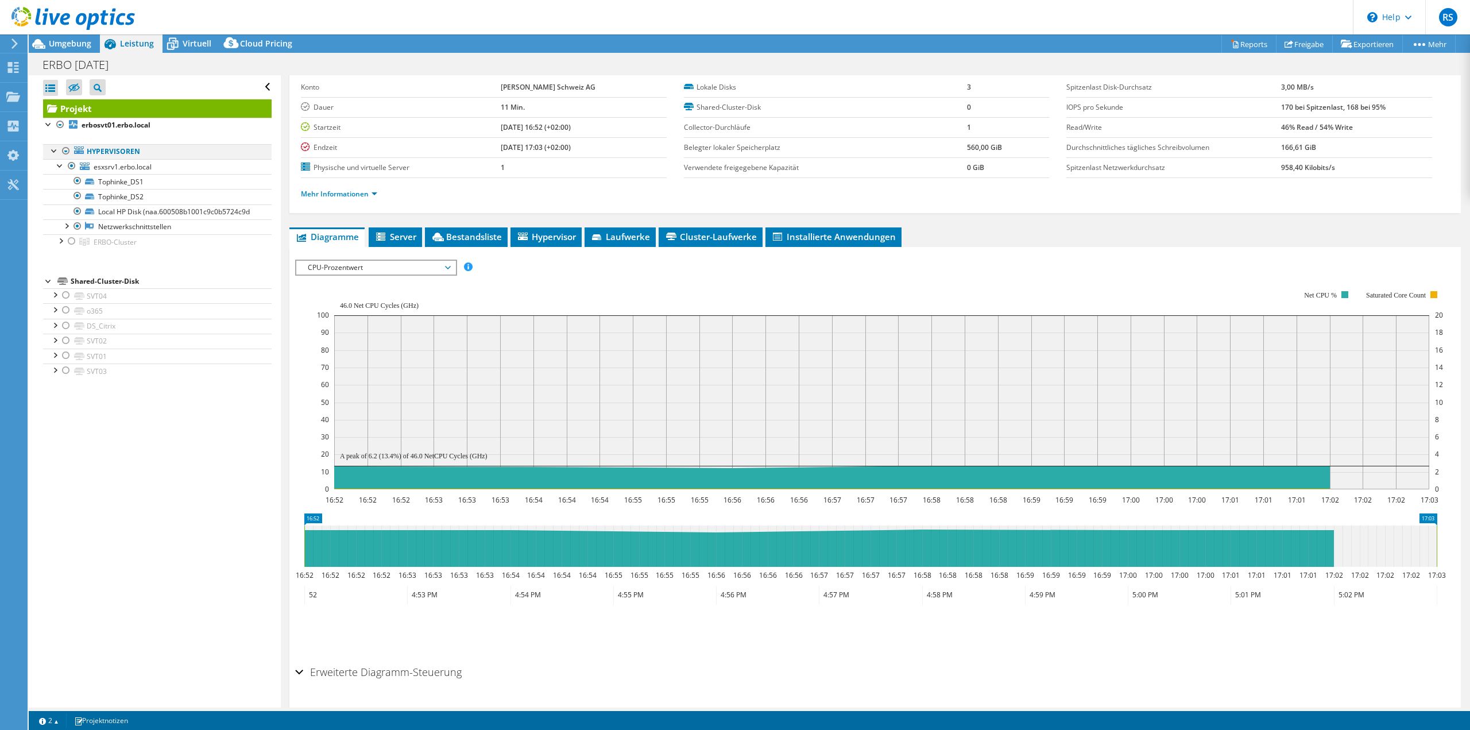
click at [67, 154] on div at bounding box center [65, 151] width 11 height 14
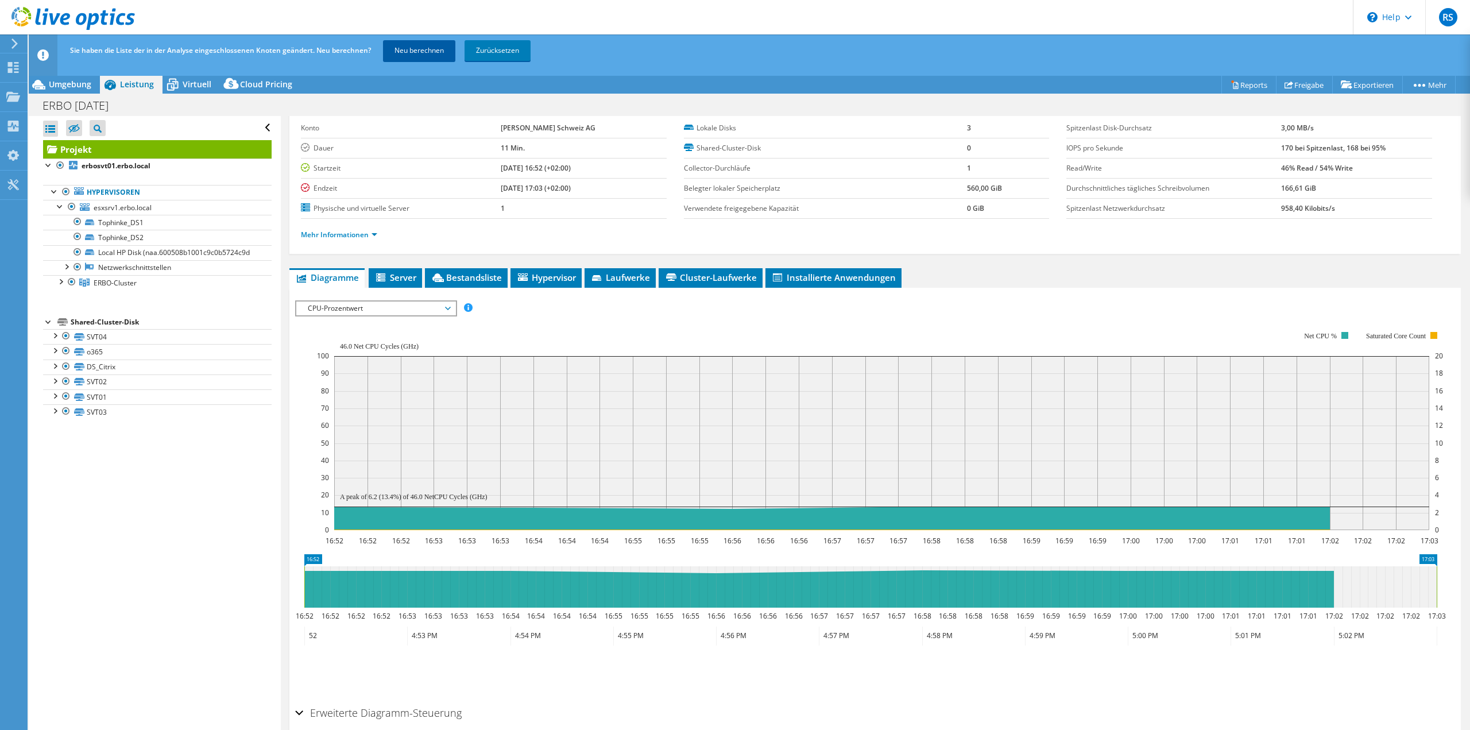
click at [405, 52] on link "Neu berechnen" at bounding box center [419, 50] width 72 height 21
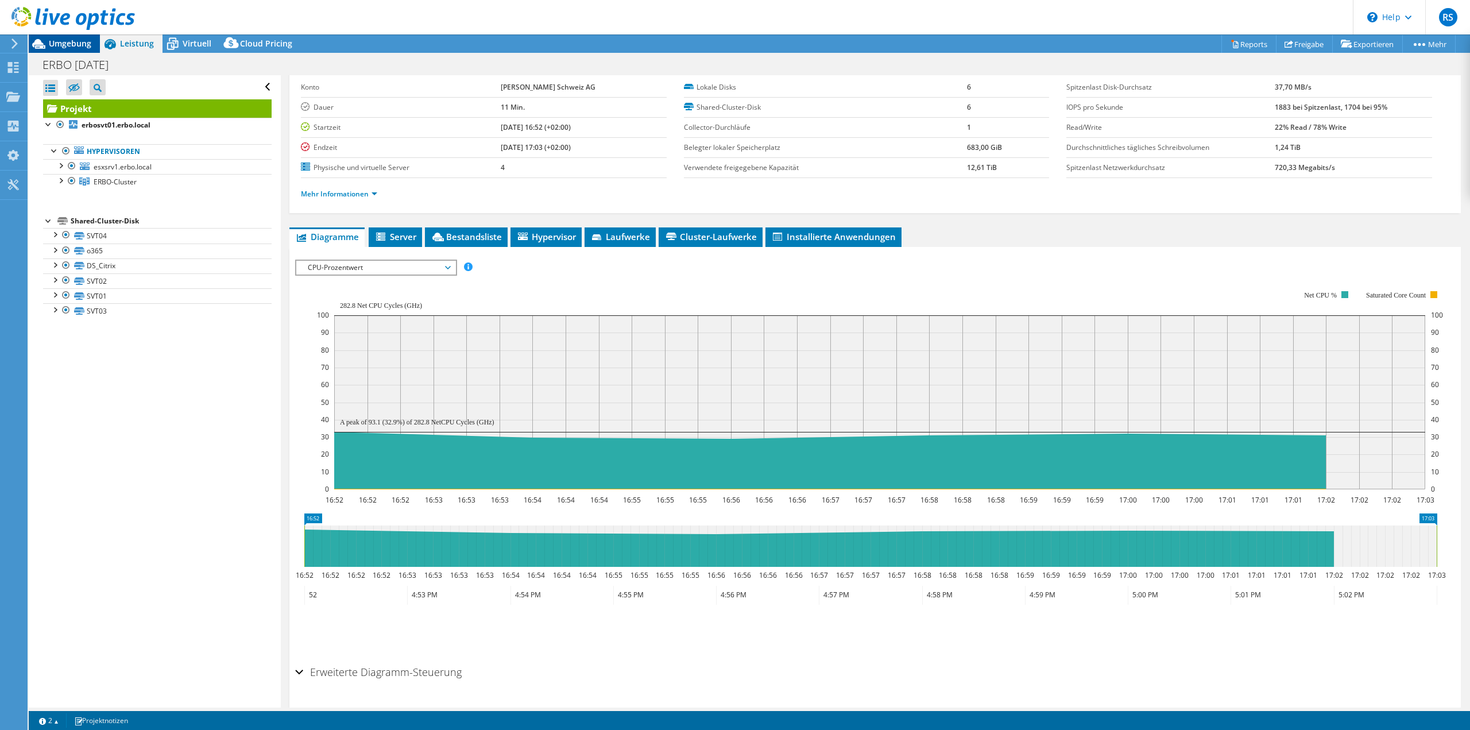
click at [81, 52] on div "Umgebung" at bounding box center [64, 43] width 71 height 18
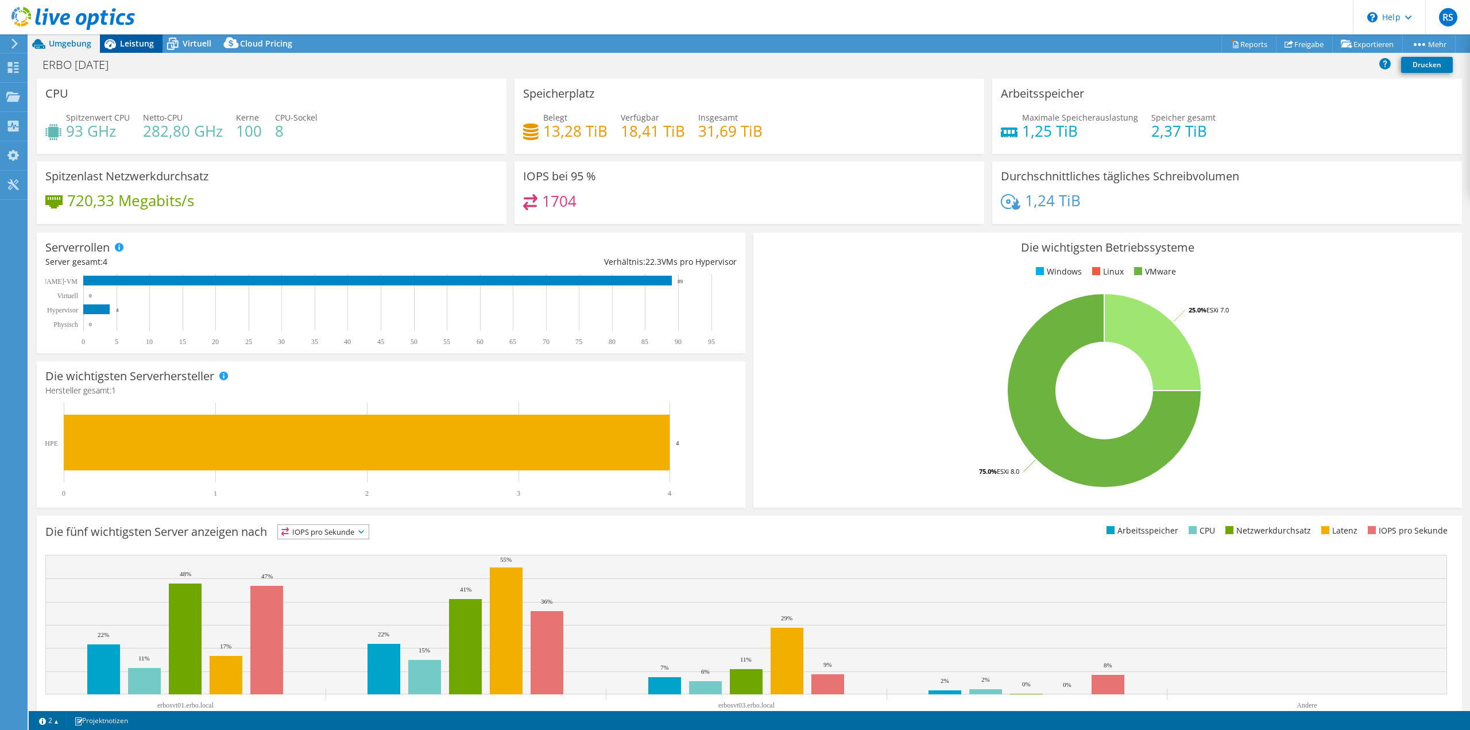
click at [140, 45] on span "Leistung" at bounding box center [137, 43] width 34 height 11
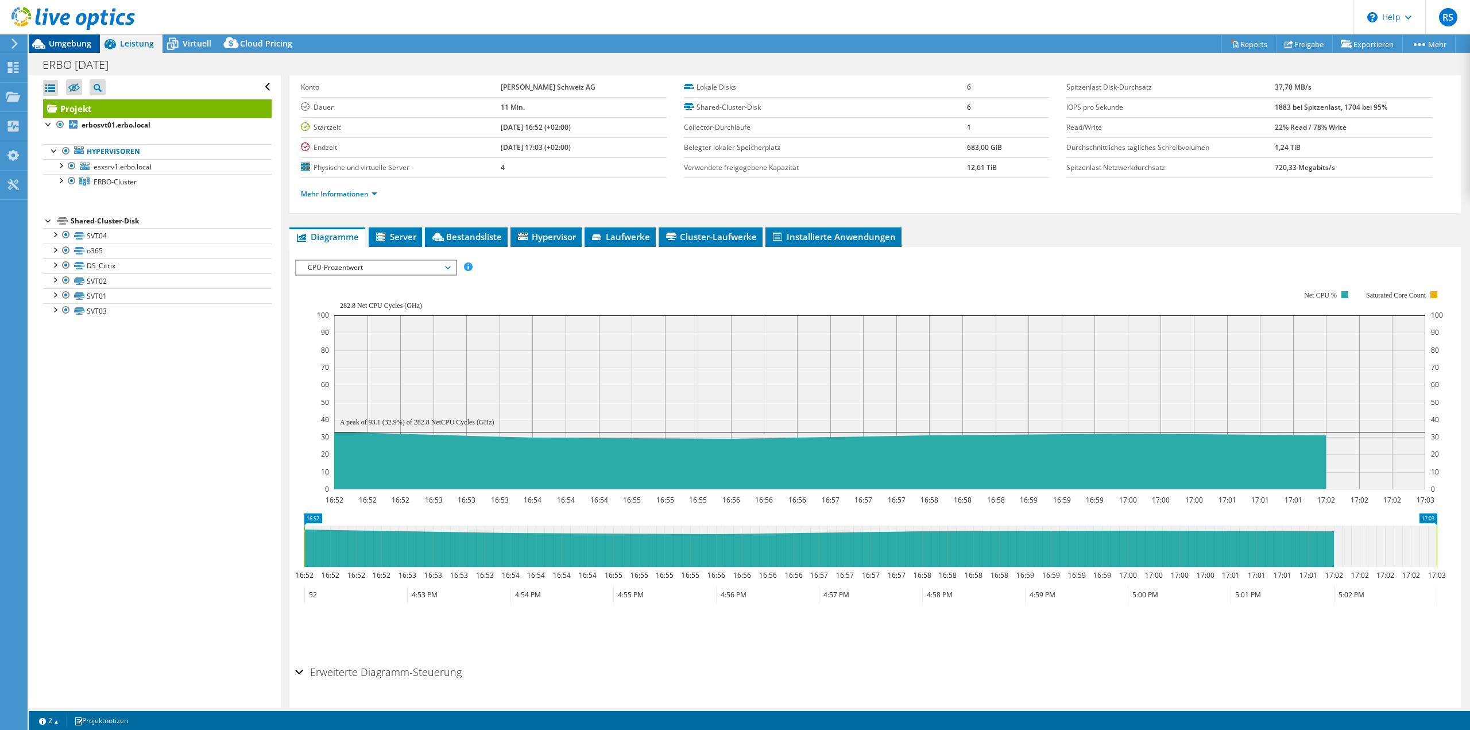
click at [76, 44] on span "Umgebung" at bounding box center [70, 43] width 42 height 11
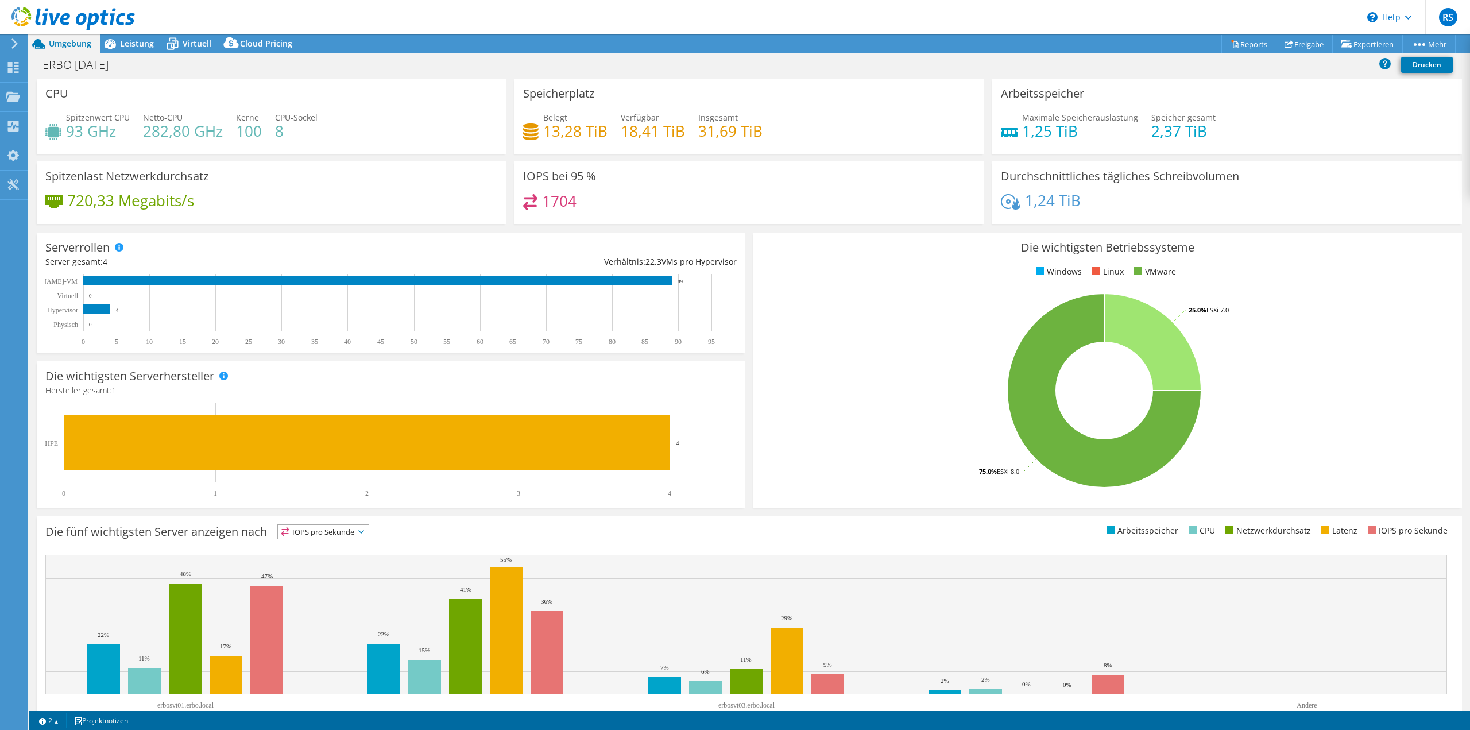
click at [901, 662] on rect at bounding box center [746, 625] width 1402 height 140
click at [146, 44] on span "Leistung" at bounding box center [137, 43] width 34 height 11
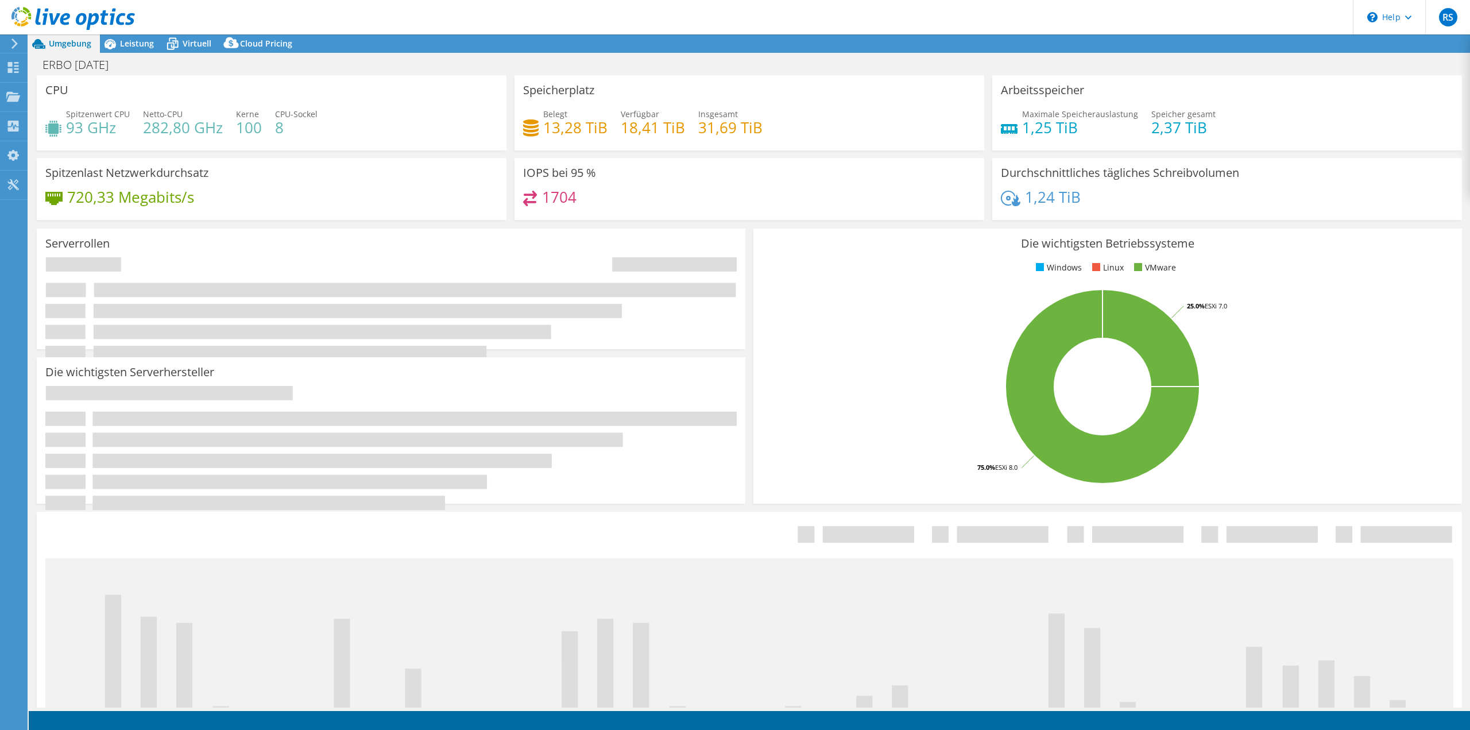
select select "USD"
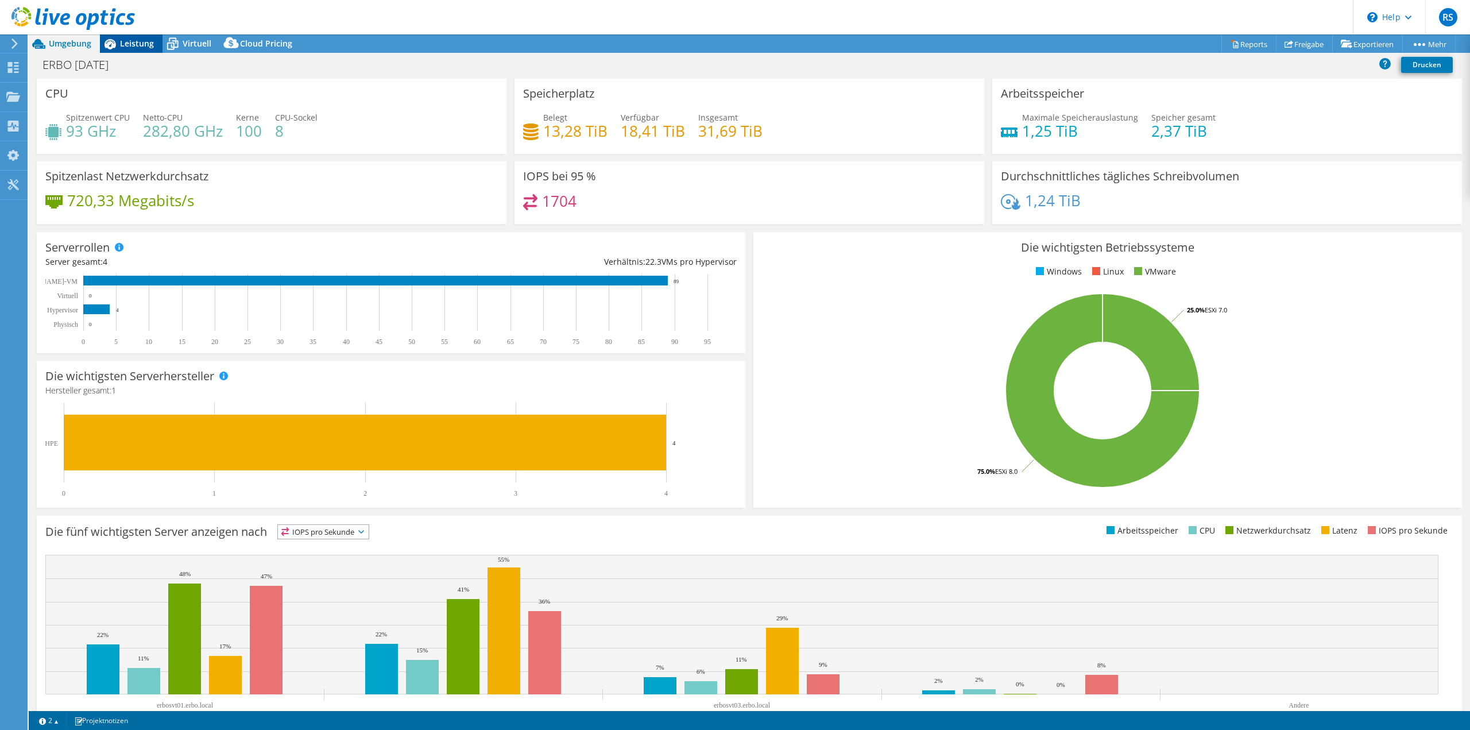
click at [131, 48] on span "Leistung" at bounding box center [137, 43] width 34 height 11
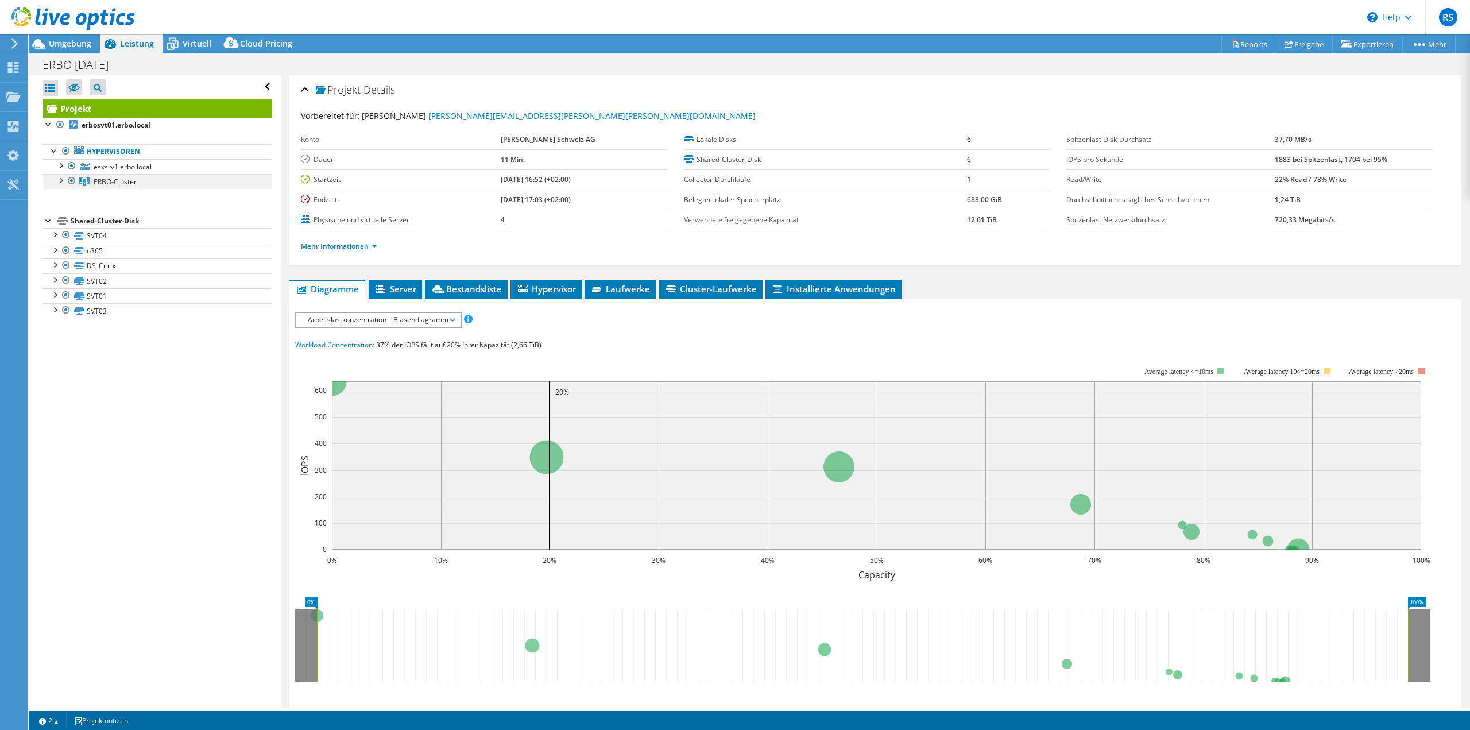
click at [58, 178] on div at bounding box center [60, 179] width 11 height 11
click at [135, 211] on link "erbosvt03.erbo.local" at bounding box center [157, 211] width 229 height 15
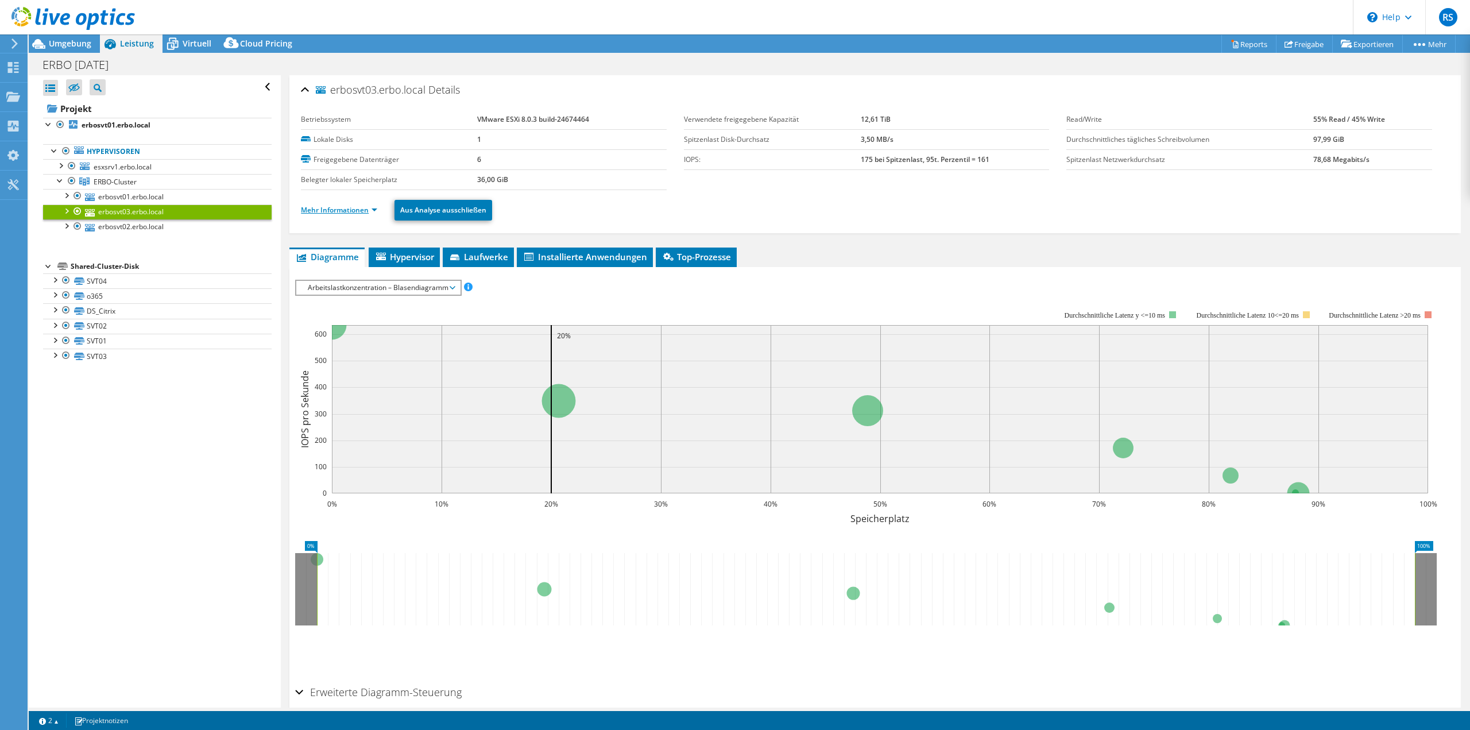
click at [328, 213] on link "Mehr Informationen" at bounding box center [339, 210] width 76 height 10
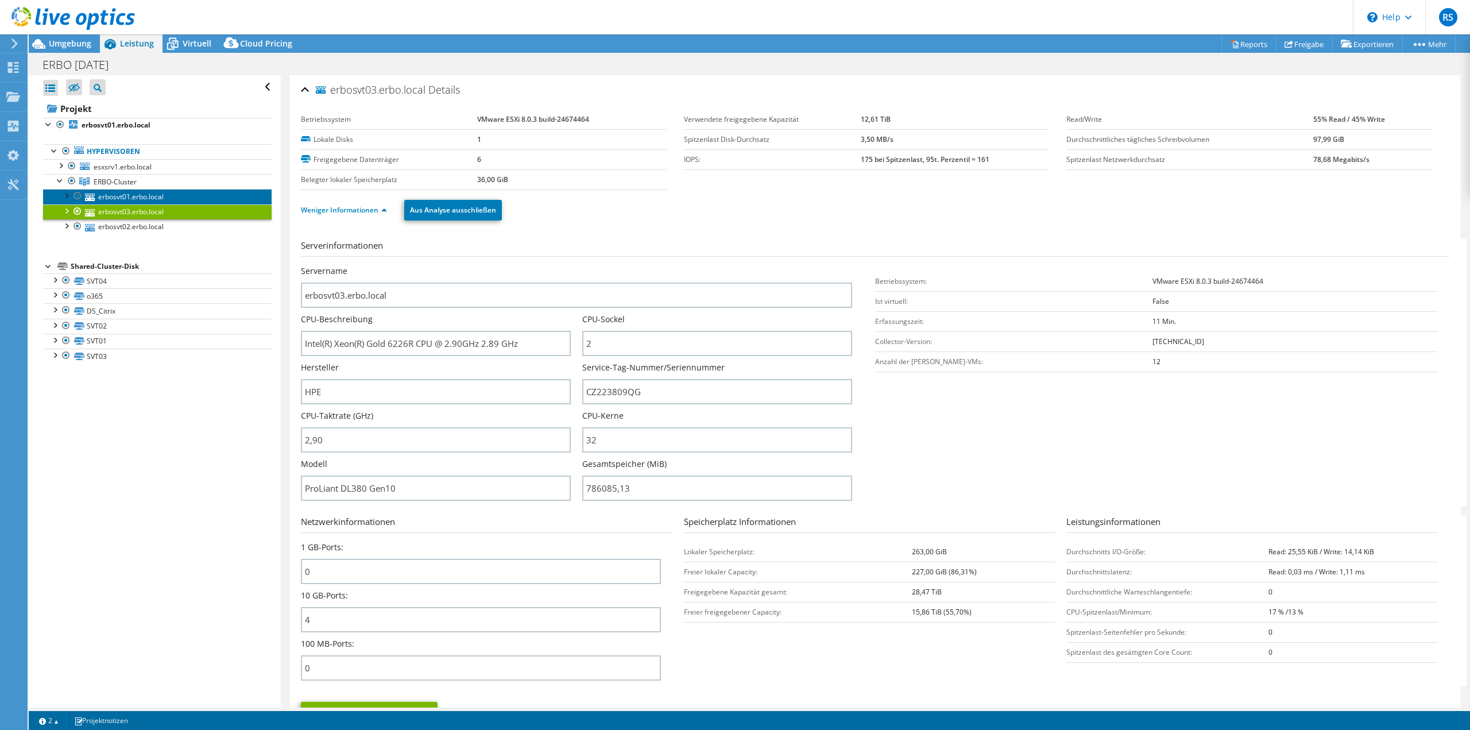
click at [137, 200] on link "erbosvt01.erbo.local" at bounding box center [157, 196] width 229 height 15
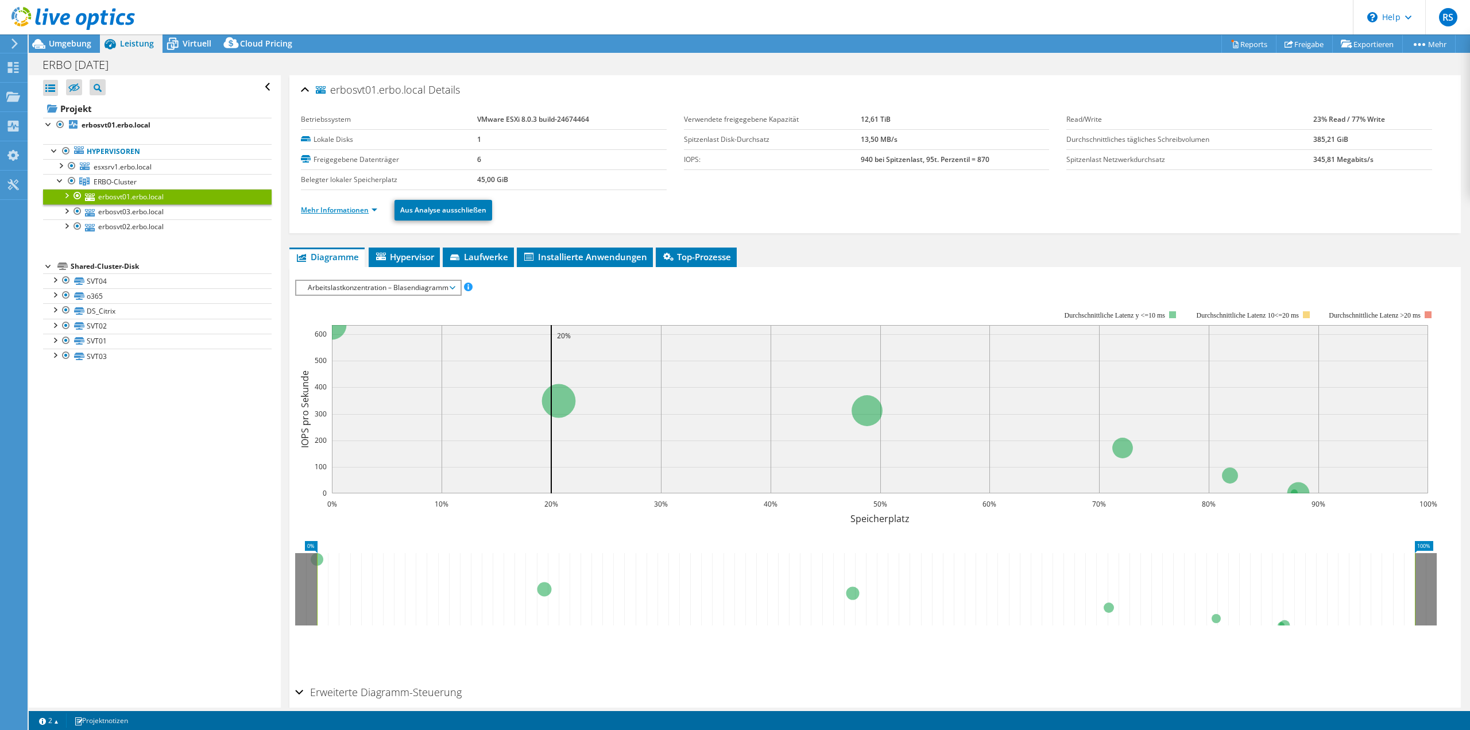
click at [346, 214] on link "Mehr Informationen" at bounding box center [339, 210] width 76 height 10
